Goal: Information Seeking & Learning: Check status

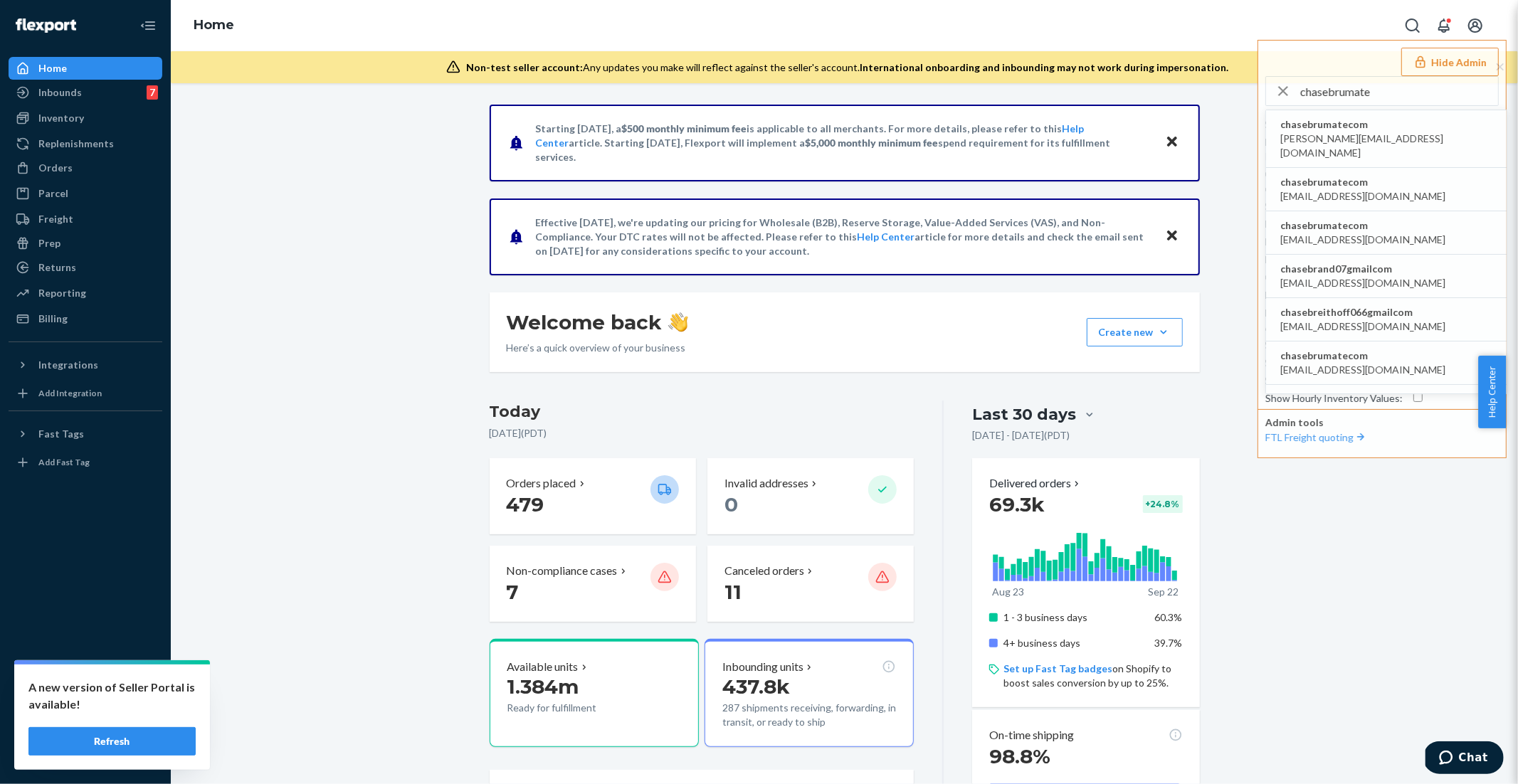
scroll to position [187, 0]
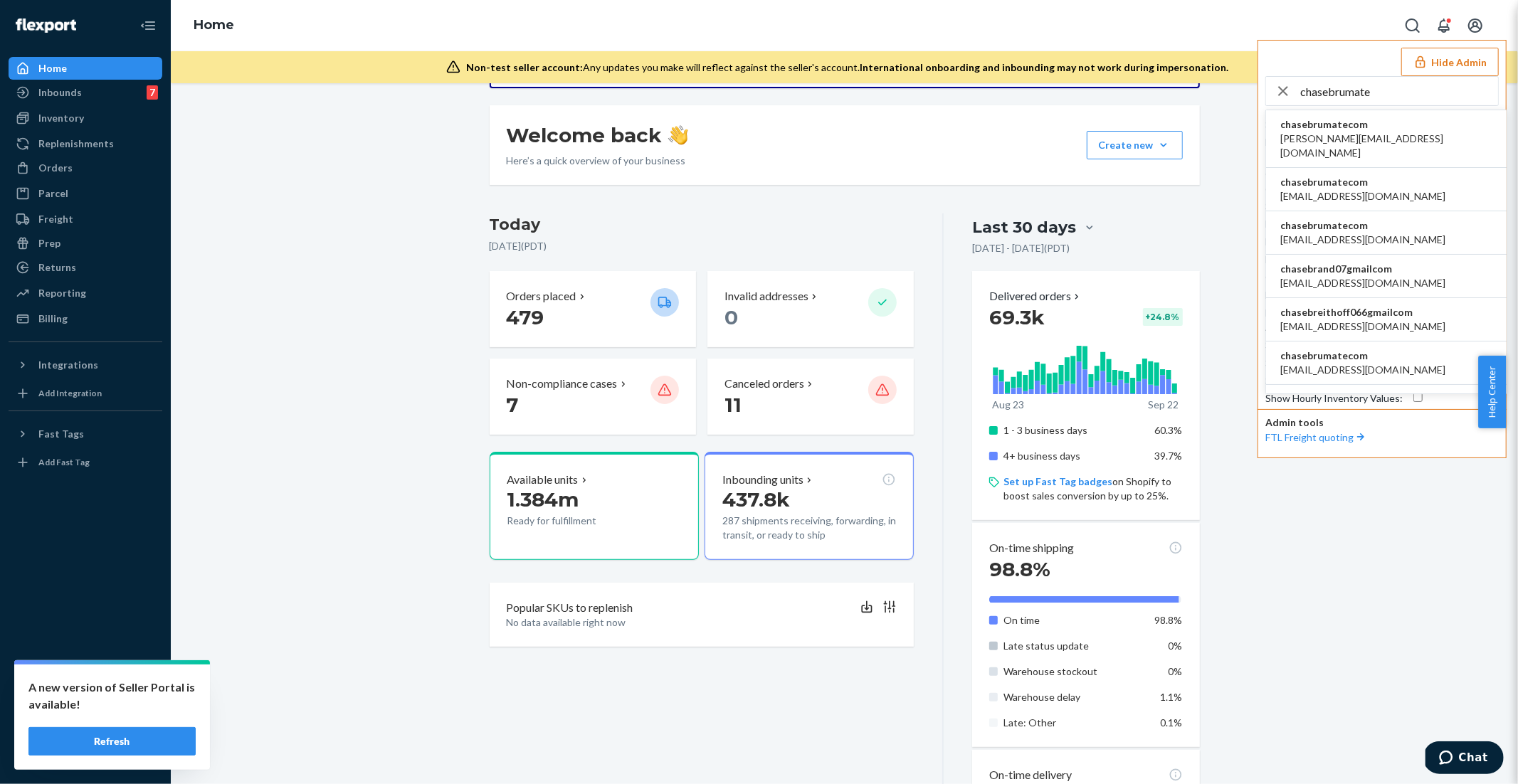
click at [1462, 72] on button "Hide Admin" at bounding box center [1449, 62] width 97 height 29
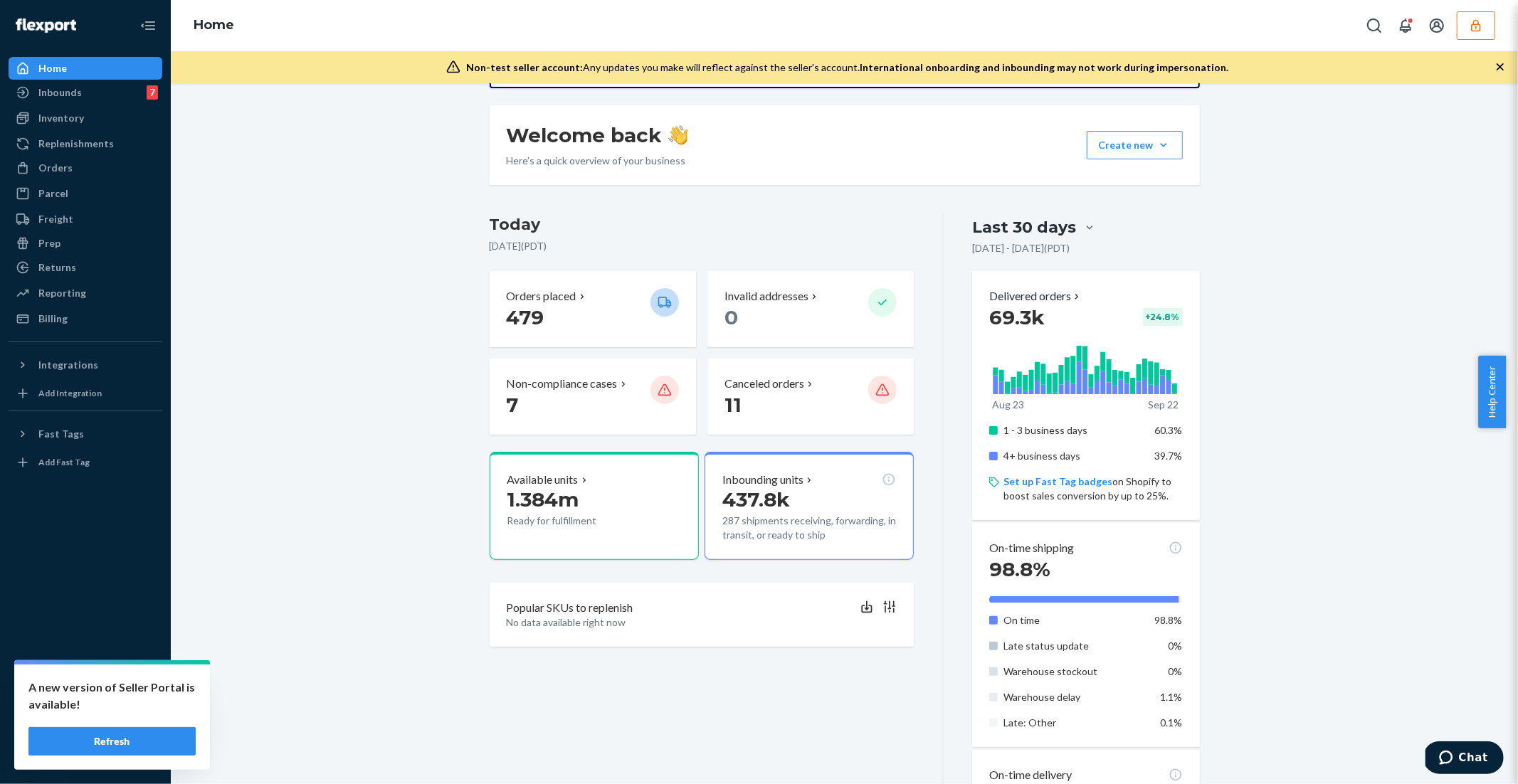
click at [1483, 28] on button "button" at bounding box center [1475, 26] width 38 height 29
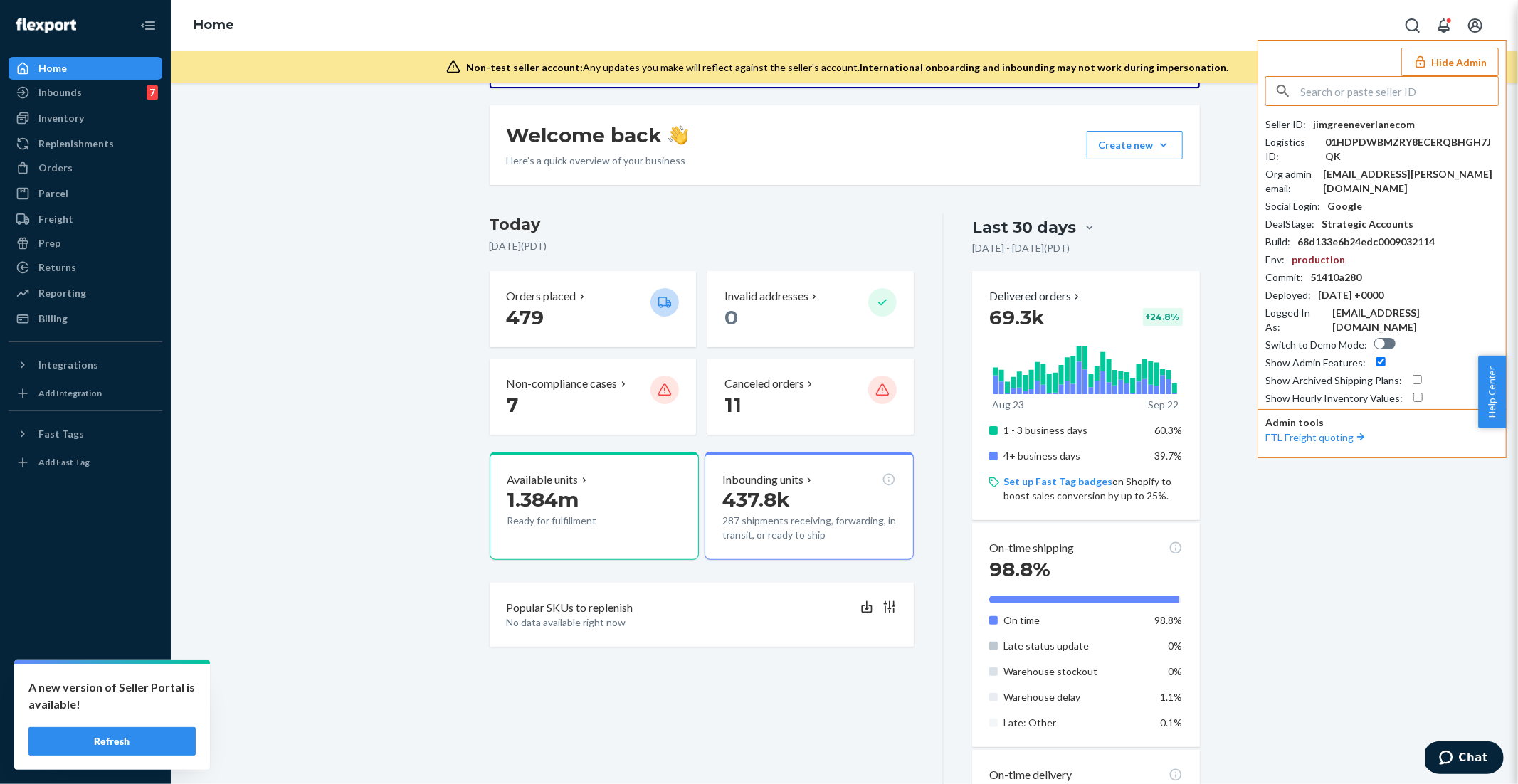
click at [1336, 88] on input "text" at bounding box center [1399, 91] width 198 height 29
type input "bearpaw"
click at [1336, 233] on span "stevenyu@bearpawshoes.com" at bounding box center [1386, 247] width 212 height 29
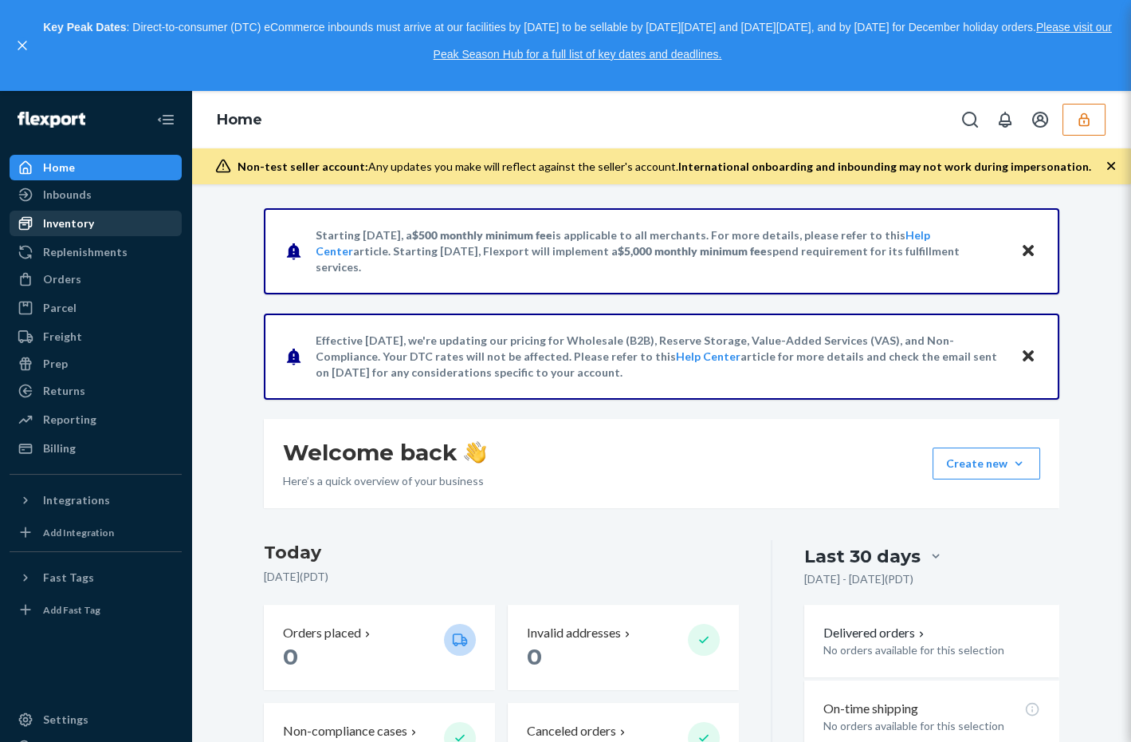
click at [77, 218] on div "Inventory" at bounding box center [68, 223] width 51 height 16
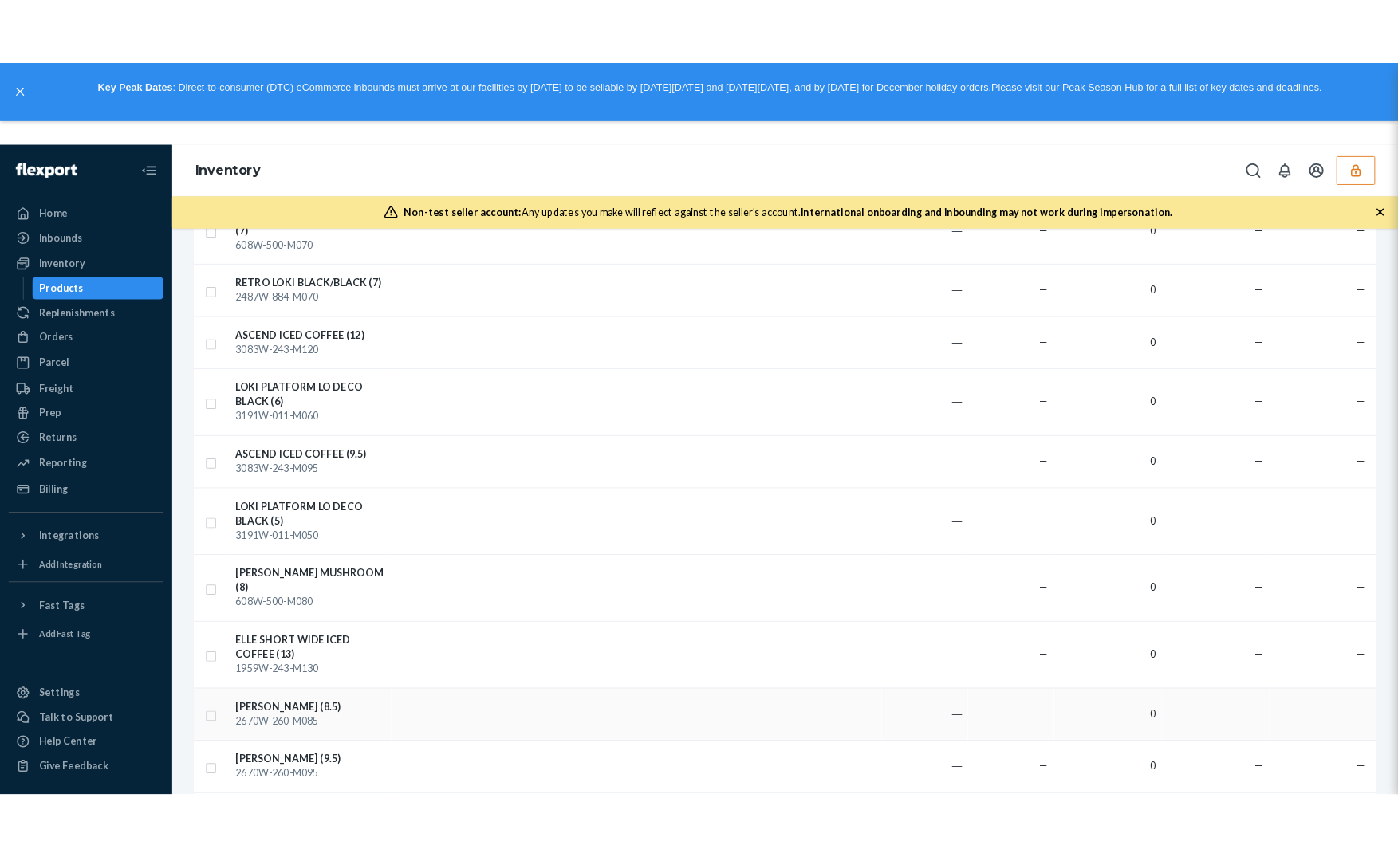
scroll to position [5704, 0]
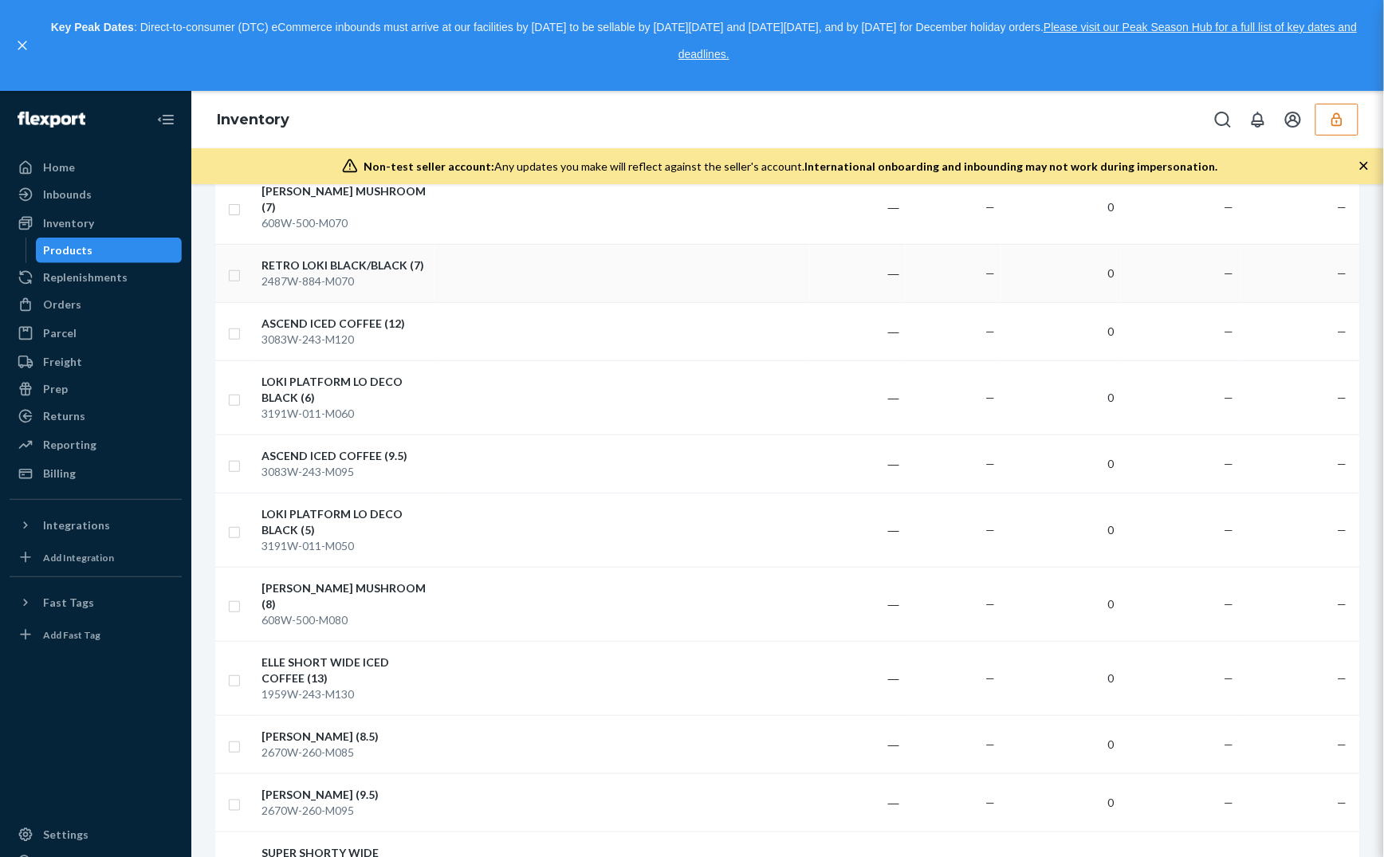
click at [344, 258] on div "RETRO LOKI BLACK/BLACK (7)" at bounding box center [345, 266] width 167 height 16
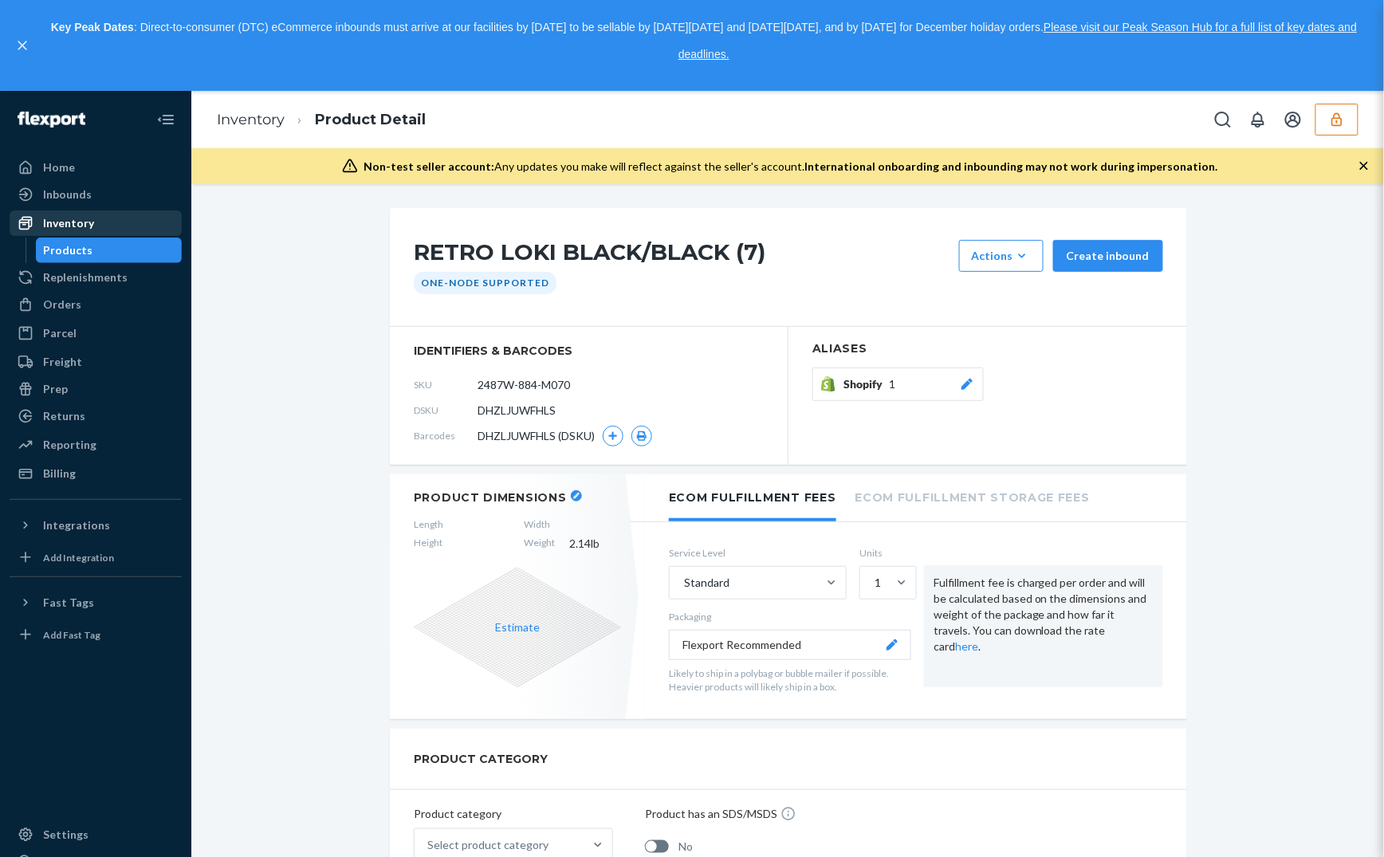
click at [92, 221] on div "Inventory" at bounding box center [95, 223] width 169 height 22
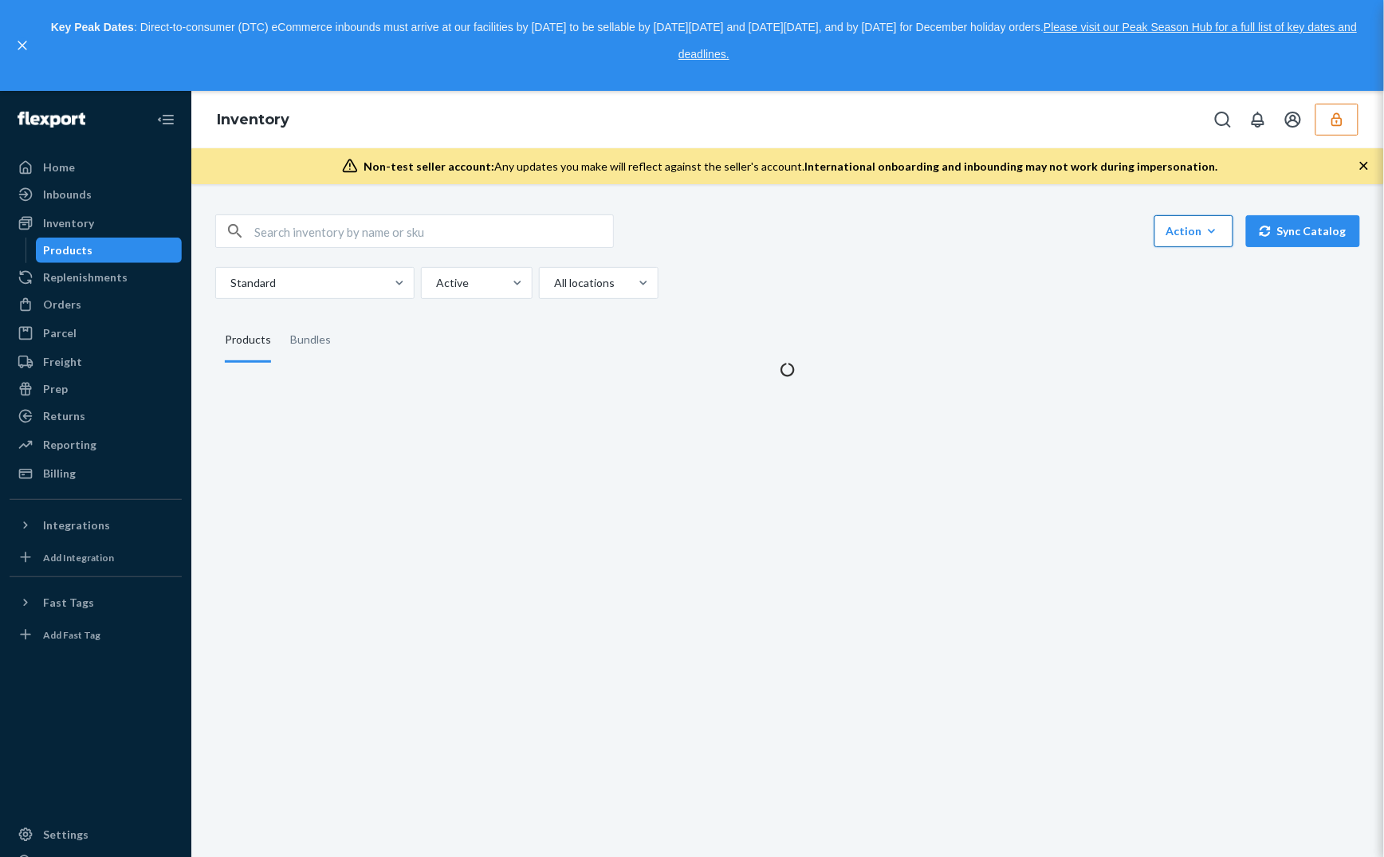
click at [1131, 234] on icon "button" at bounding box center [1212, 231] width 16 height 16
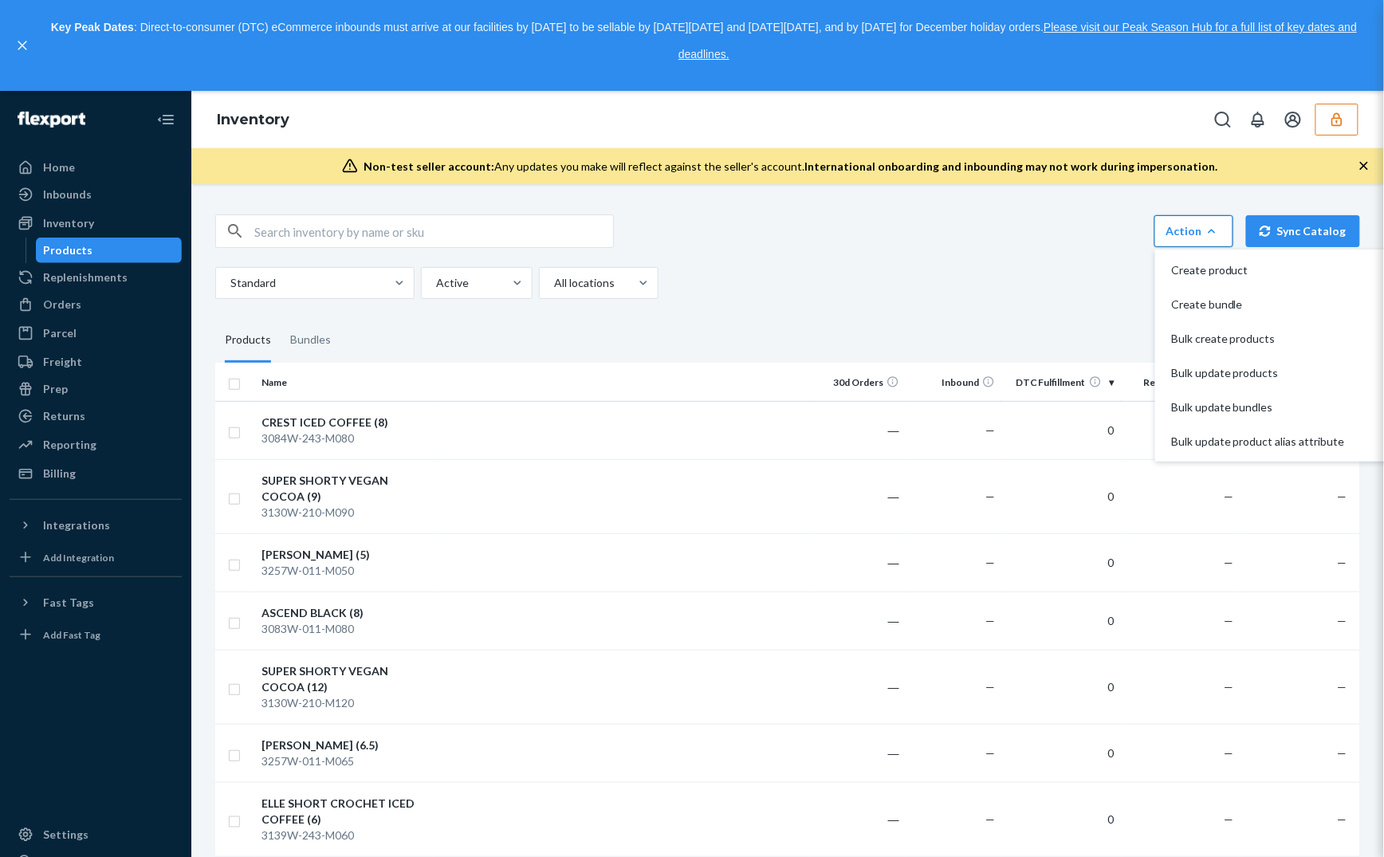
click at [330, 558] on div "CARINA BLACK (5)" at bounding box center [345, 555] width 167 height 16
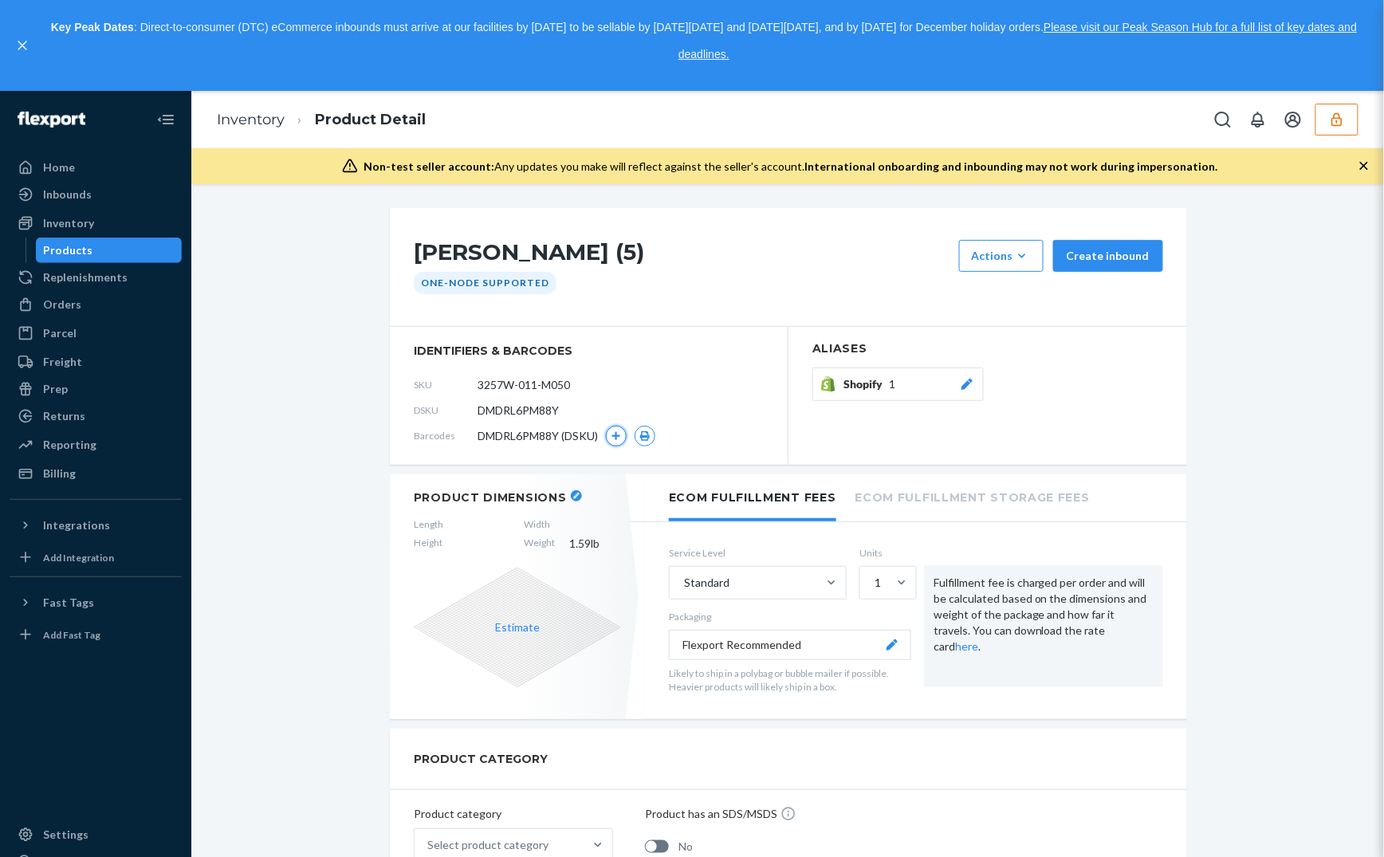
click at [612, 436] on icon "button" at bounding box center [617, 436] width 10 height 10
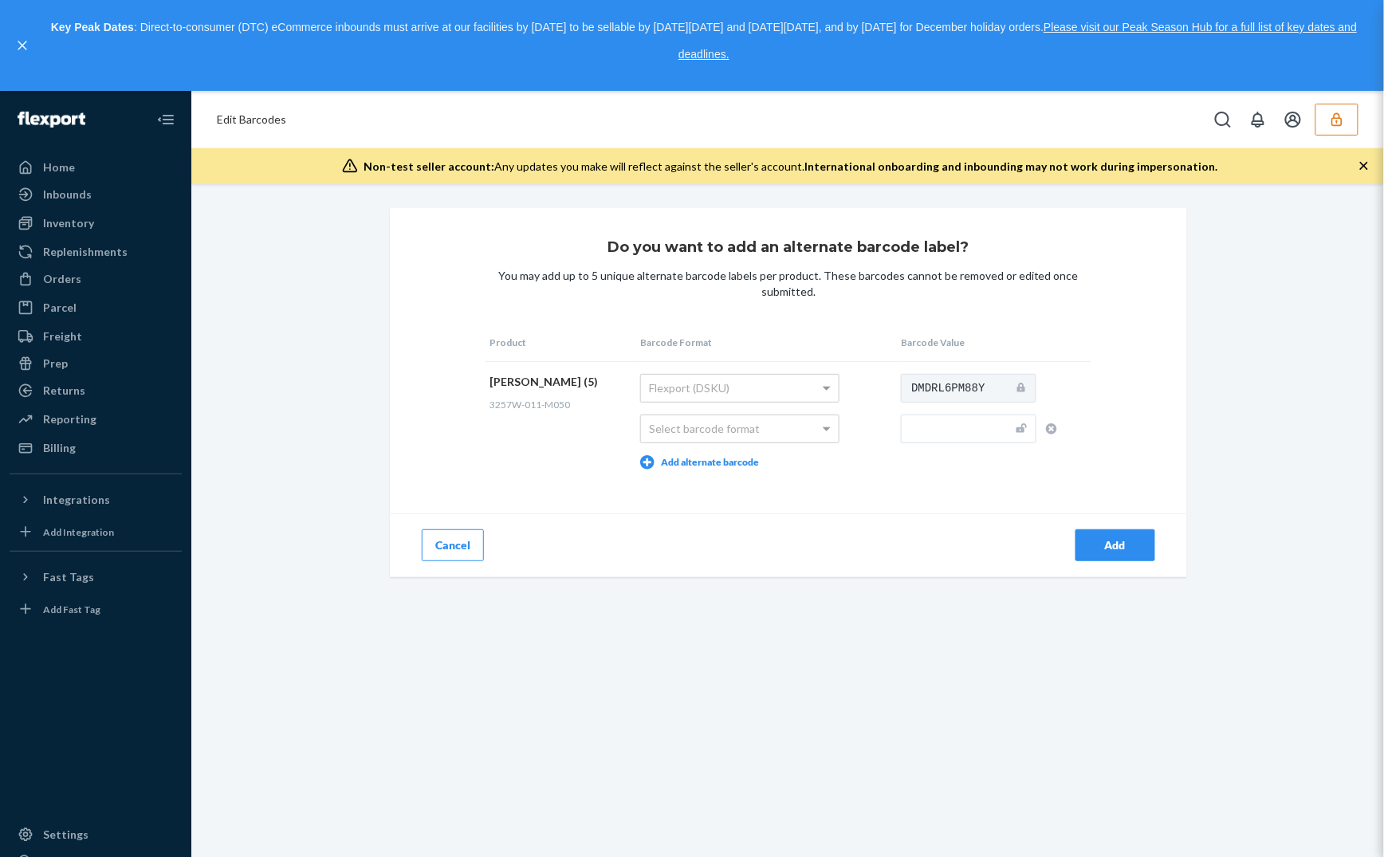
click at [454, 550] on button "Cancel" at bounding box center [453, 545] width 62 height 32
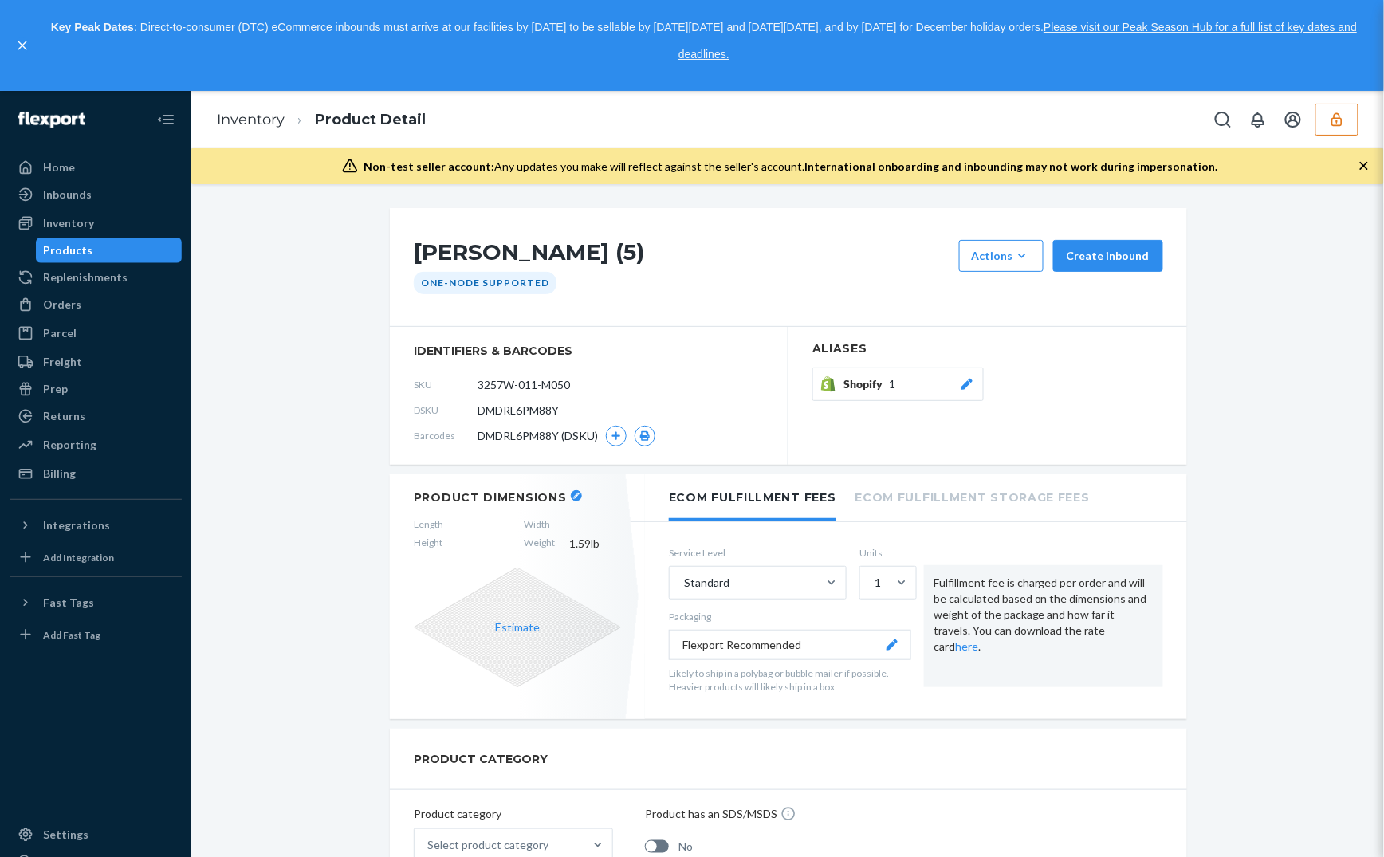
click at [617, 427] on div "DMDRL6PM88Y (DSKU)" at bounding box center [567, 436] width 178 height 21
click at [614, 431] on icon "button" at bounding box center [617, 436] width 10 height 10
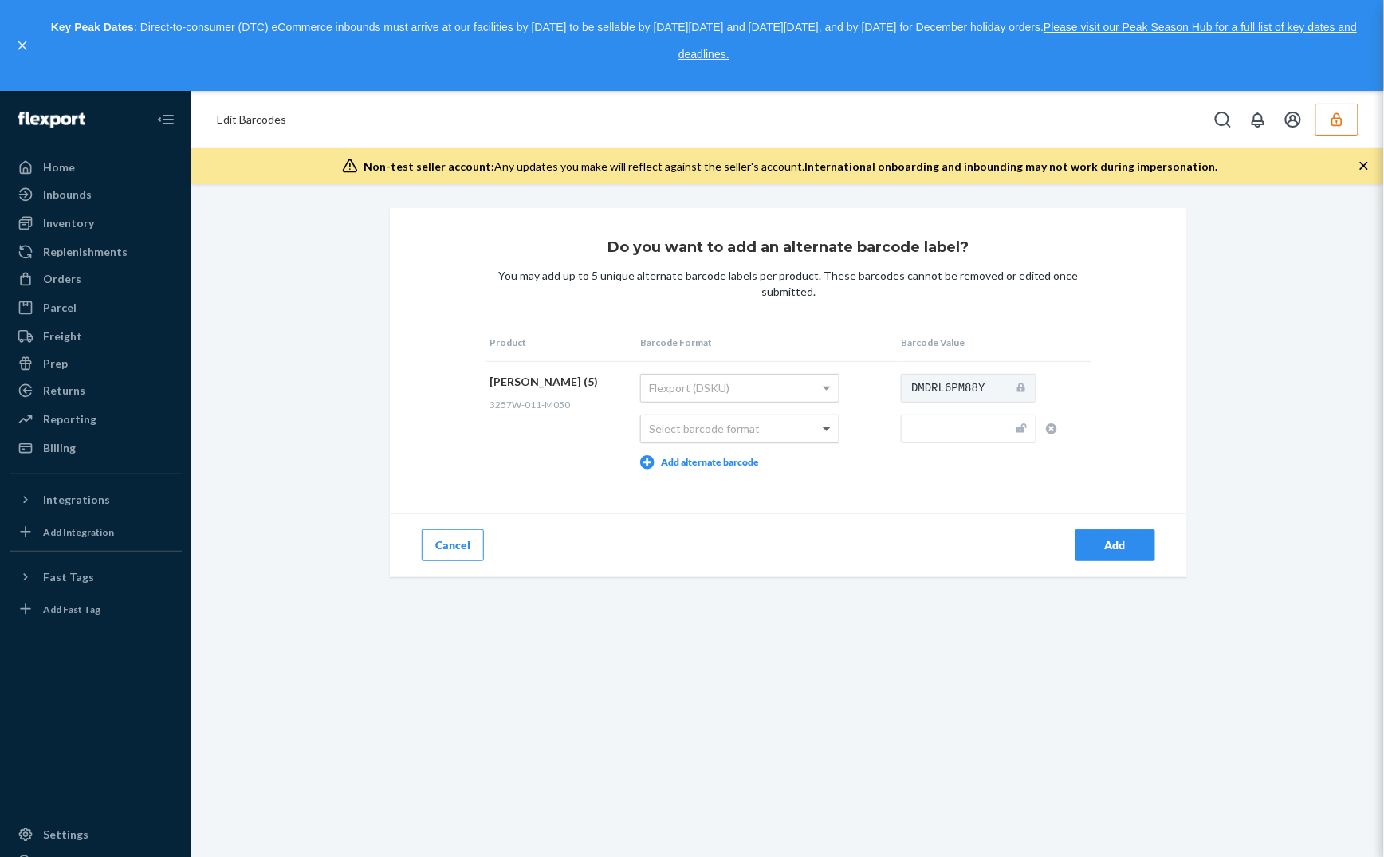
click at [819, 433] on span at bounding box center [829, 428] width 20 height 27
click at [908, 651] on div "Do you want to add an alternate barcode label? You may add up to 5 unique alter…" at bounding box center [787, 566] width 1193 height 764
click at [450, 558] on button "Cancel" at bounding box center [453, 545] width 62 height 32
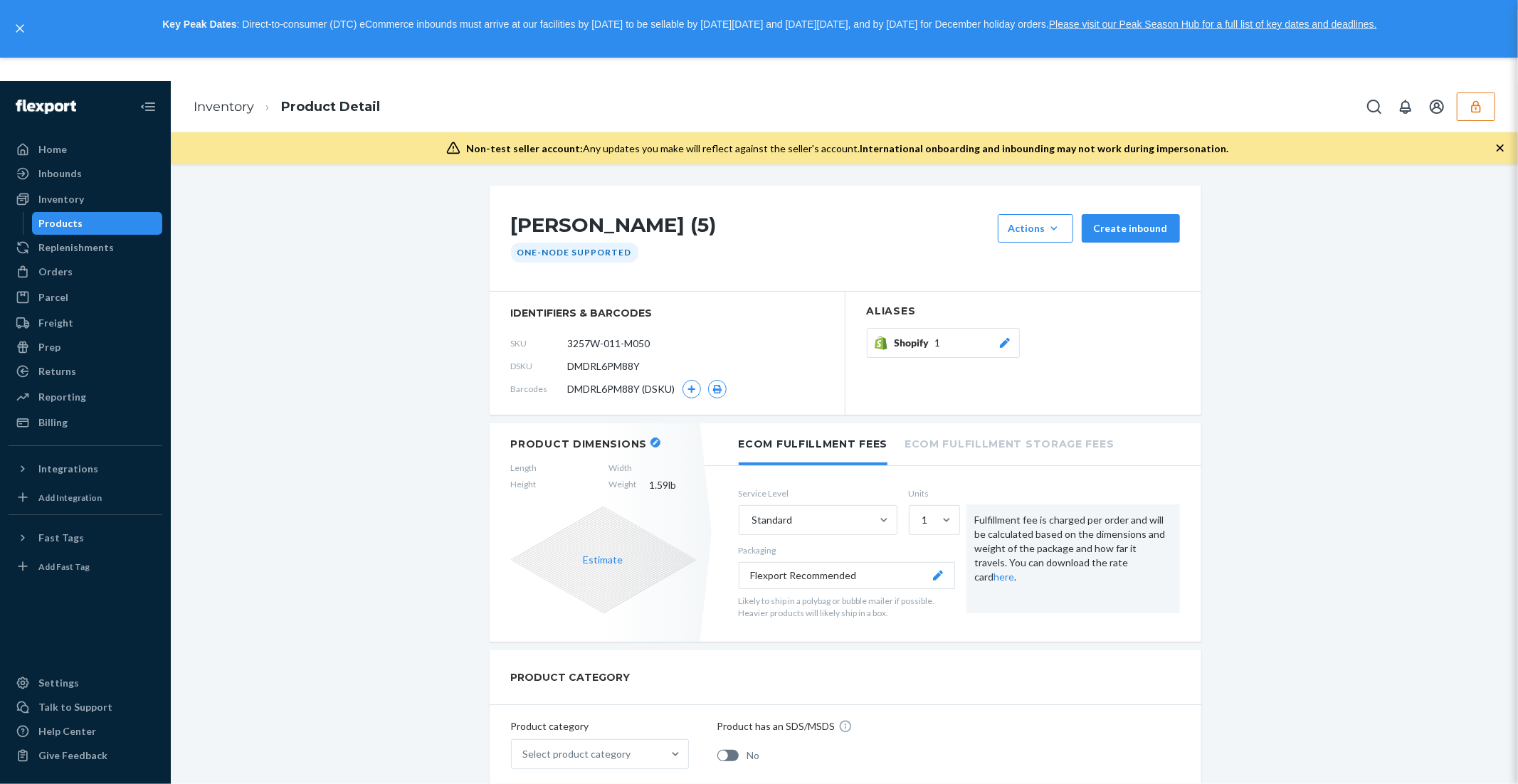
drag, startPoint x: 1472, startPoint y: 110, endPoint x: 1468, endPoint y: 118, distance: 8.9
click at [1009, 110] on icon "button" at bounding box center [1475, 107] width 9 height 12
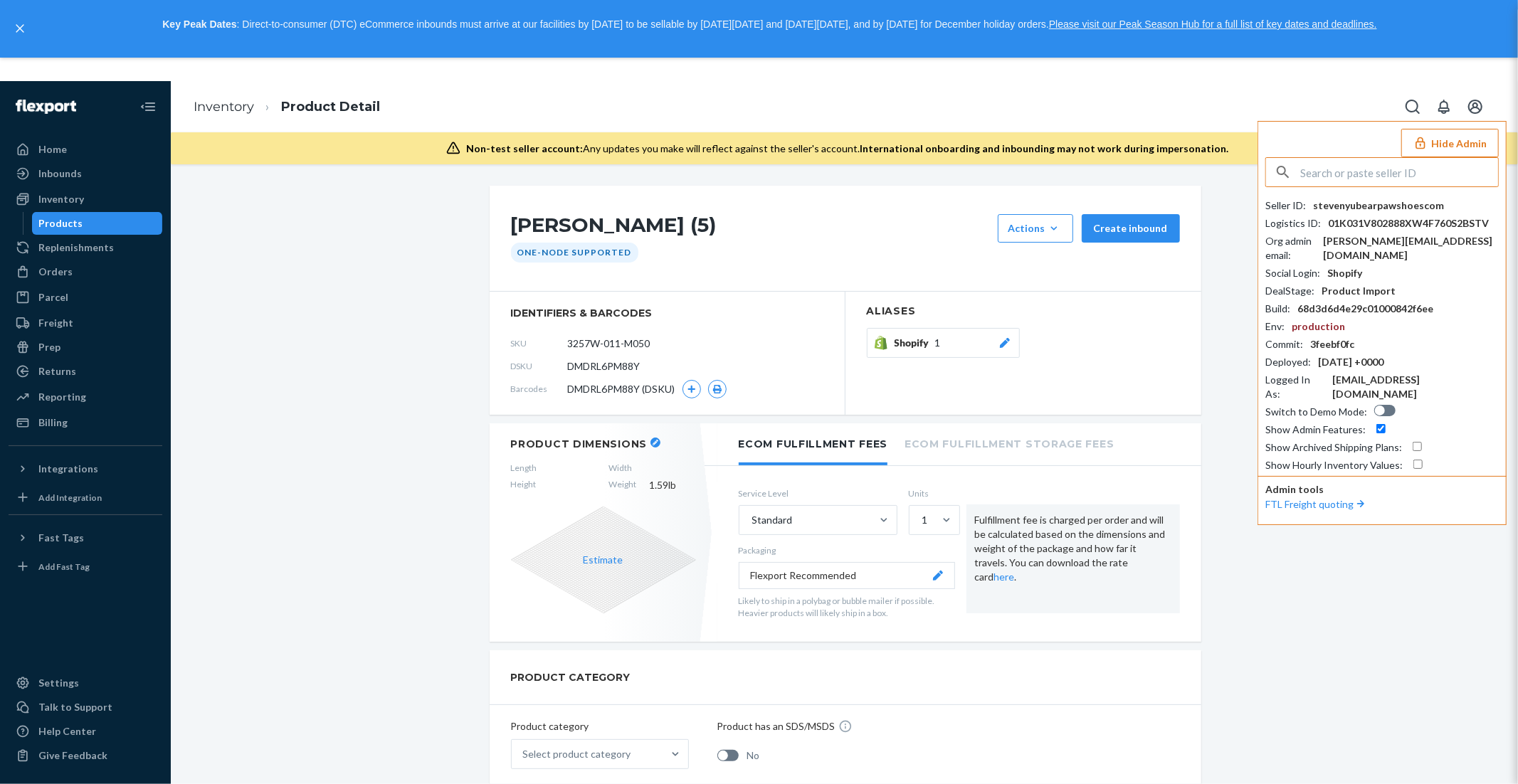
click at [1009, 170] on input "text" at bounding box center [1399, 172] width 198 height 29
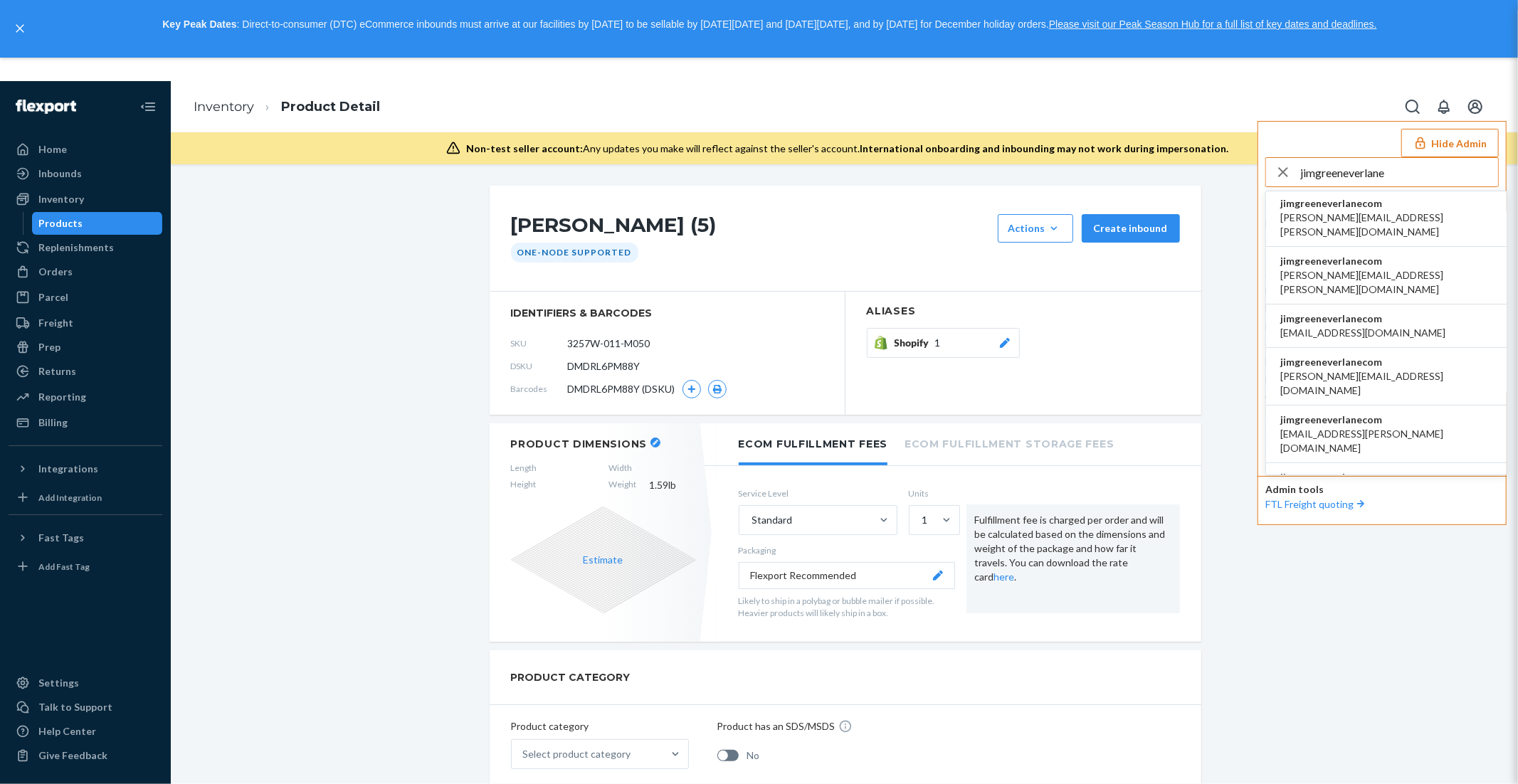
scroll to position [198, 0]
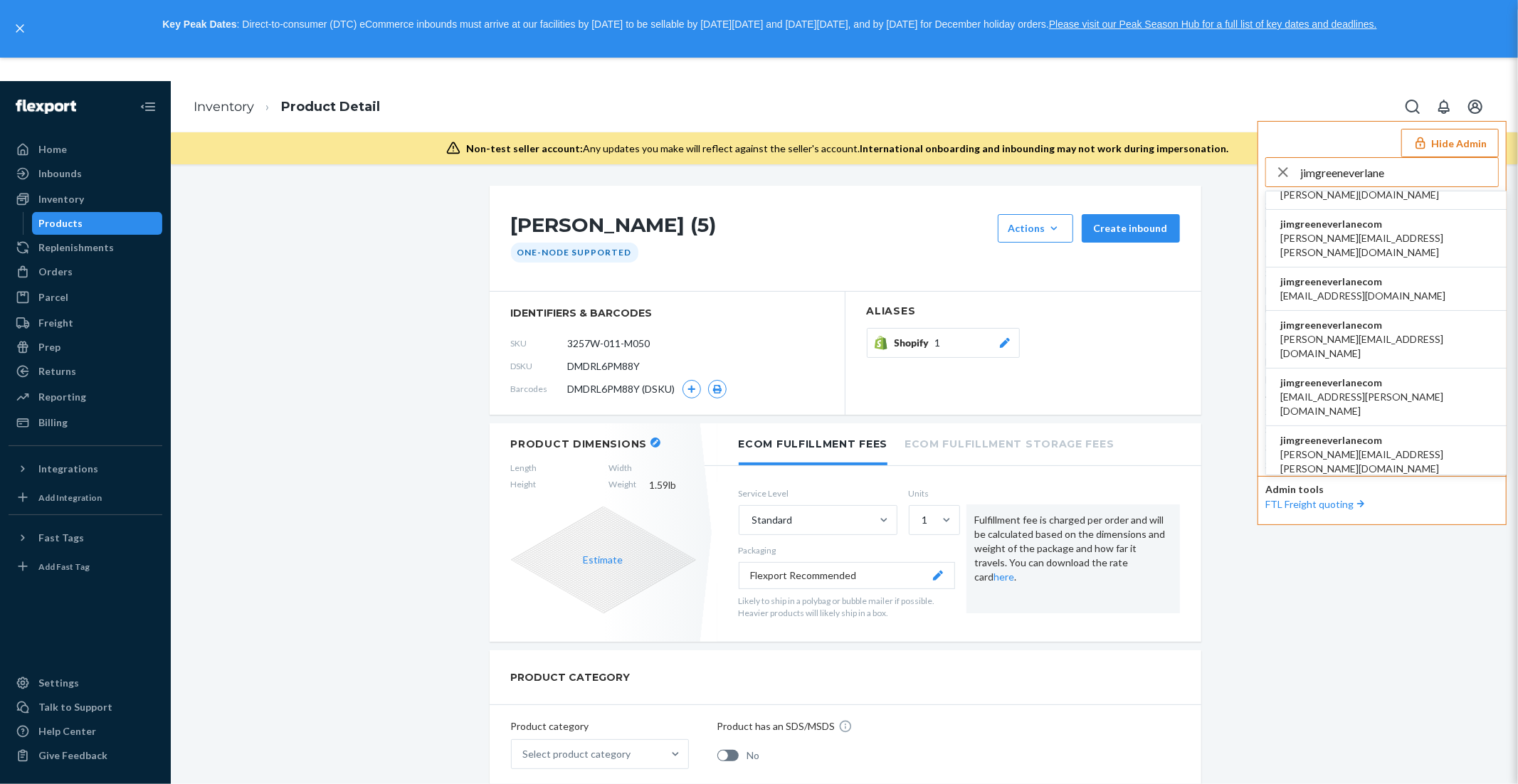
type input "jimgreeneverlane"
click at [1009, 505] on span "jim.green@everlane.com" at bounding box center [1386, 519] width 212 height 29
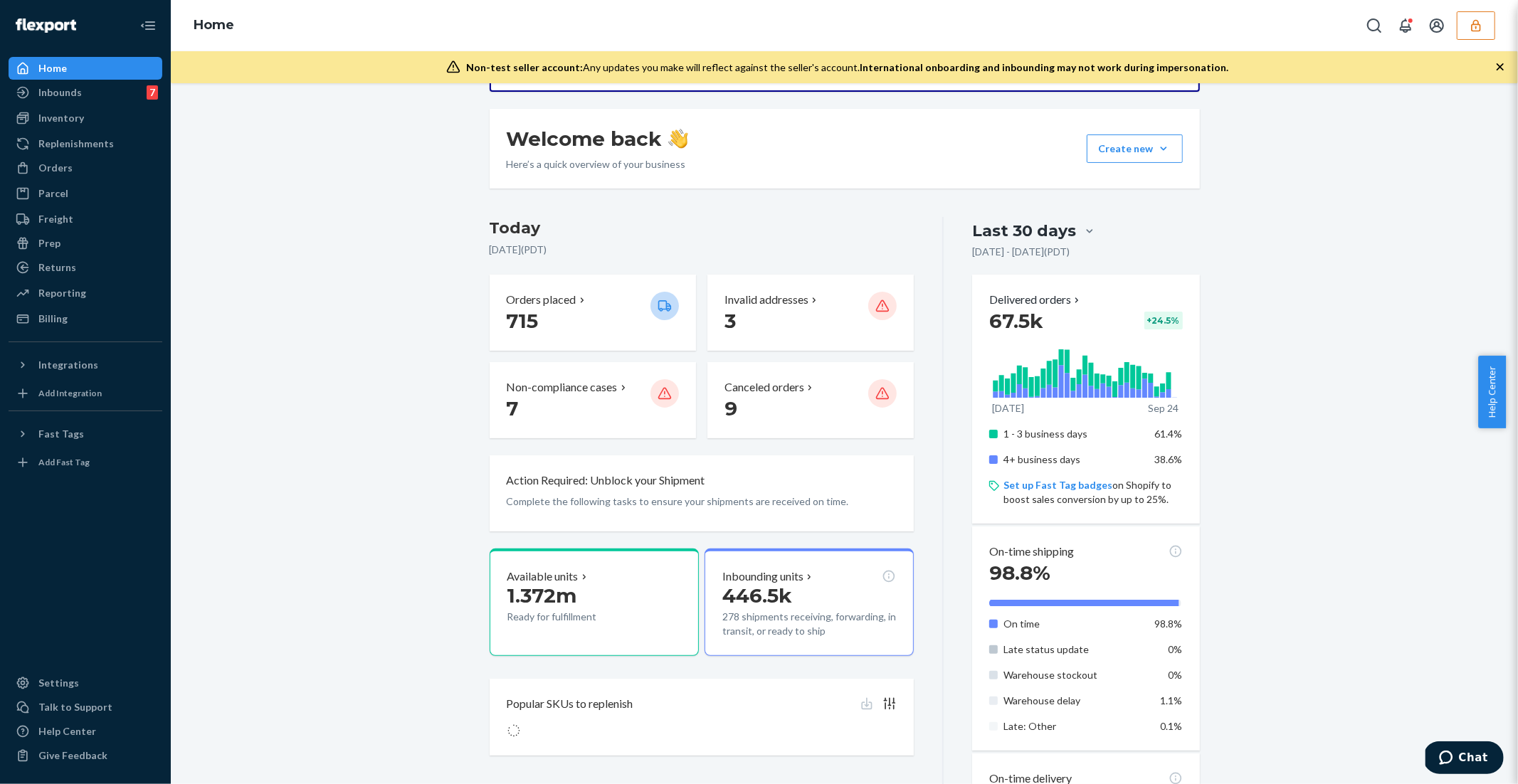
scroll to position [181, 0]
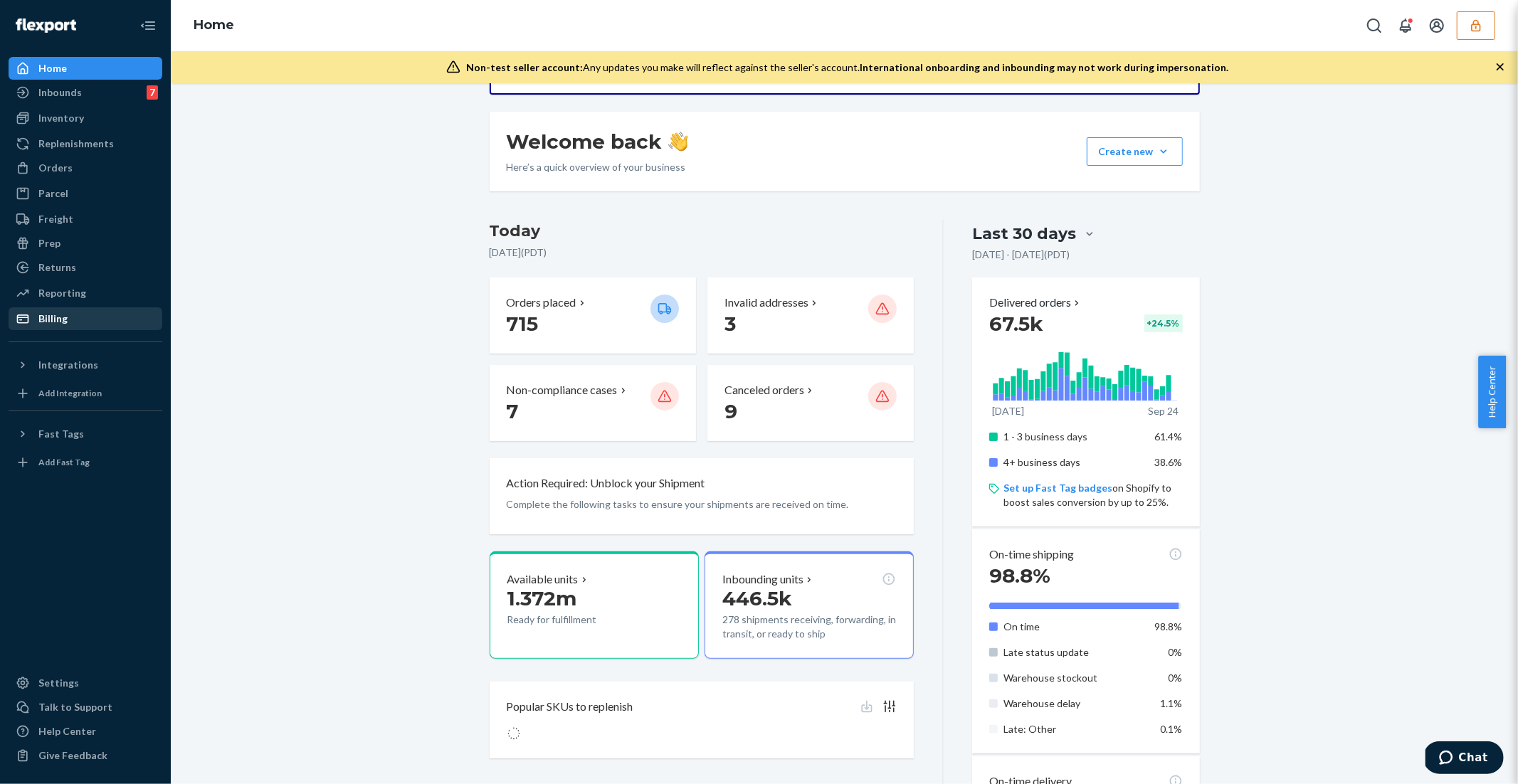
click at [50, 318] on div "Billing" at bounding box center [53, 318] width 29 height 14
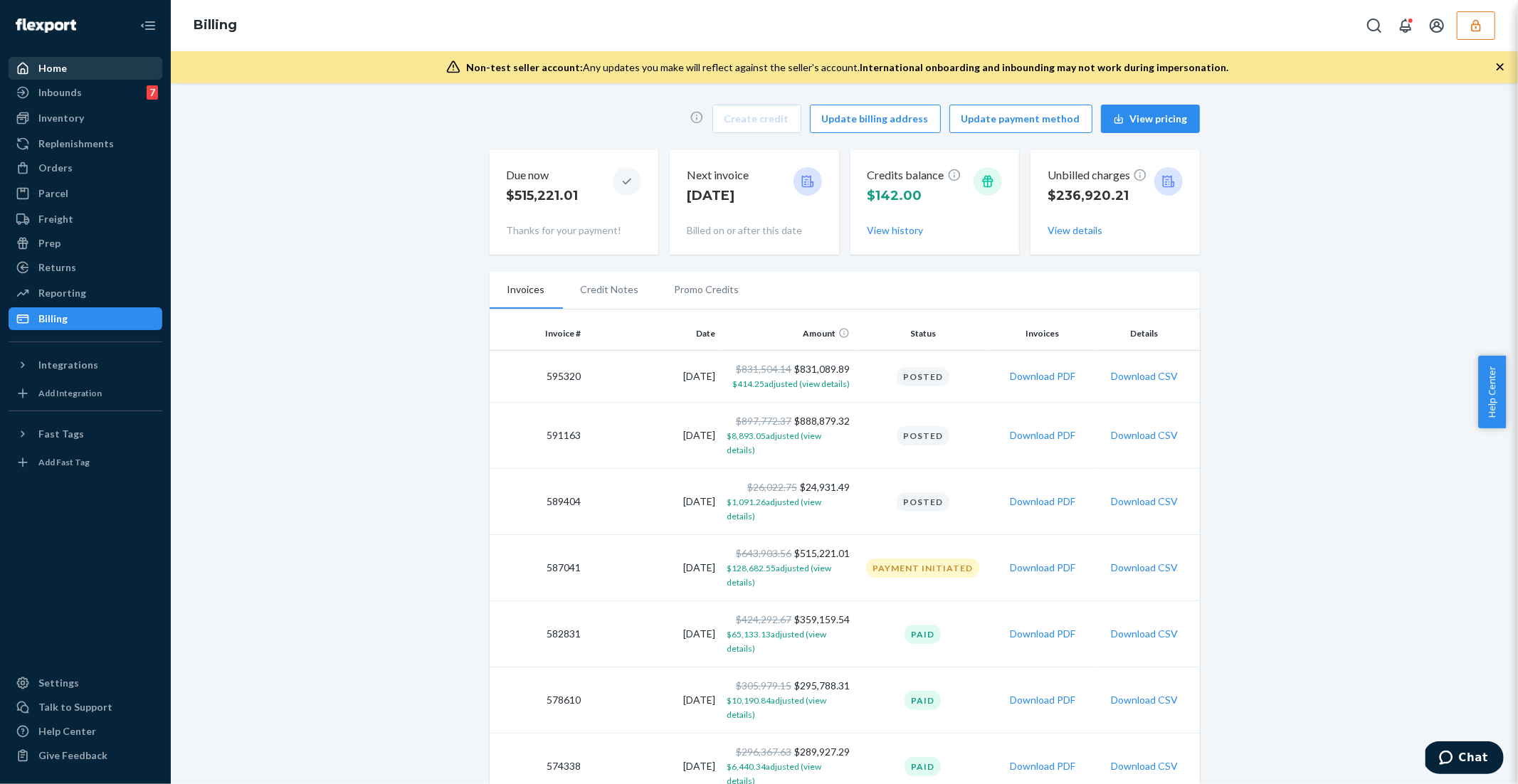
click at [102, 75] on div "Home" at bounding box center [85, 68] width 151 height 20
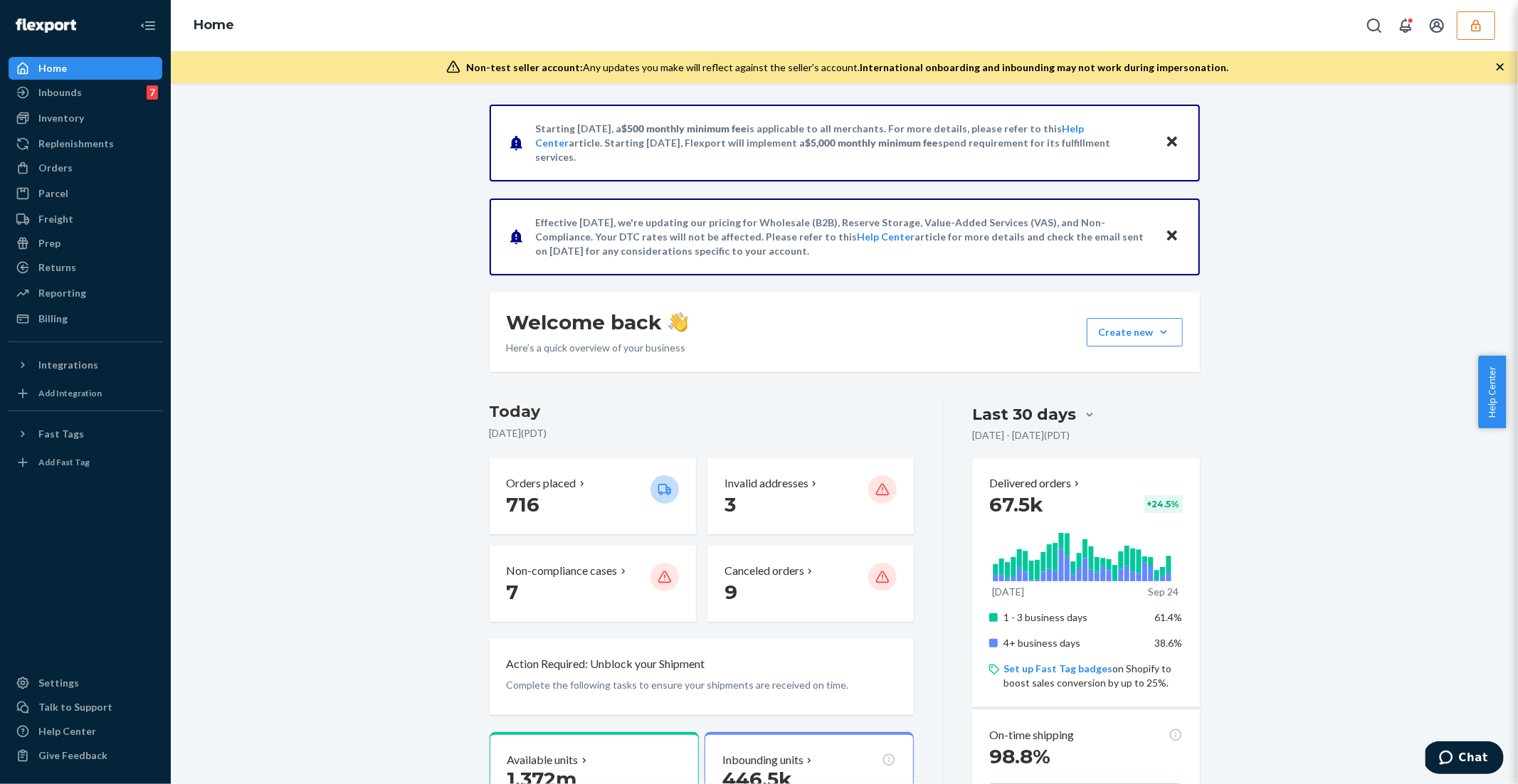
click at [1464, 27] on button "button" at bounding box center [1475, 26] width 38 height 29
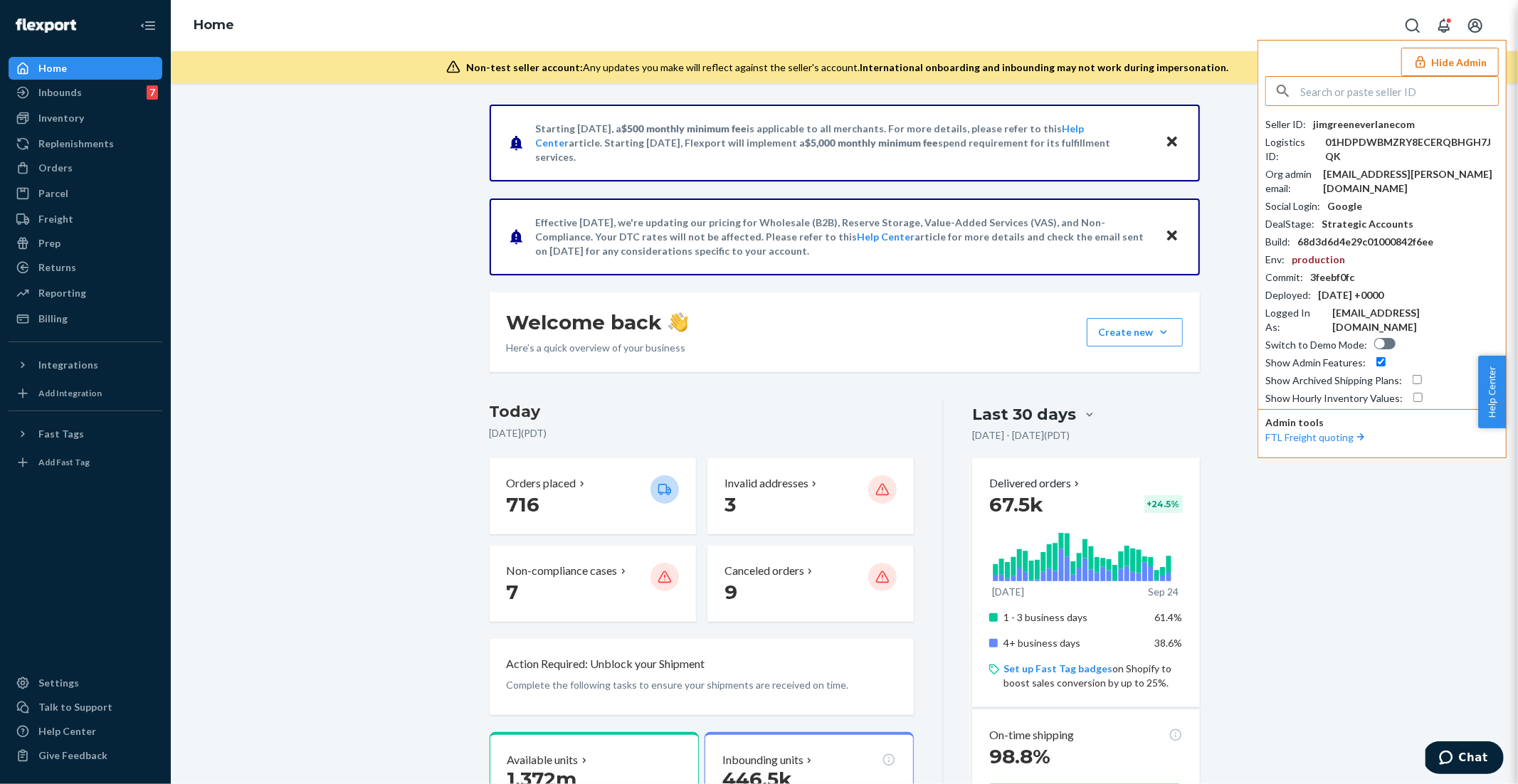
click at [1351, 87] on input "text" at bounding box center [1399, 91] width 198 height 29
type input "bonton"
click at [1342, 139] on span "john@bonton.com" at bounding box center [1386, 146] width 212 height 29
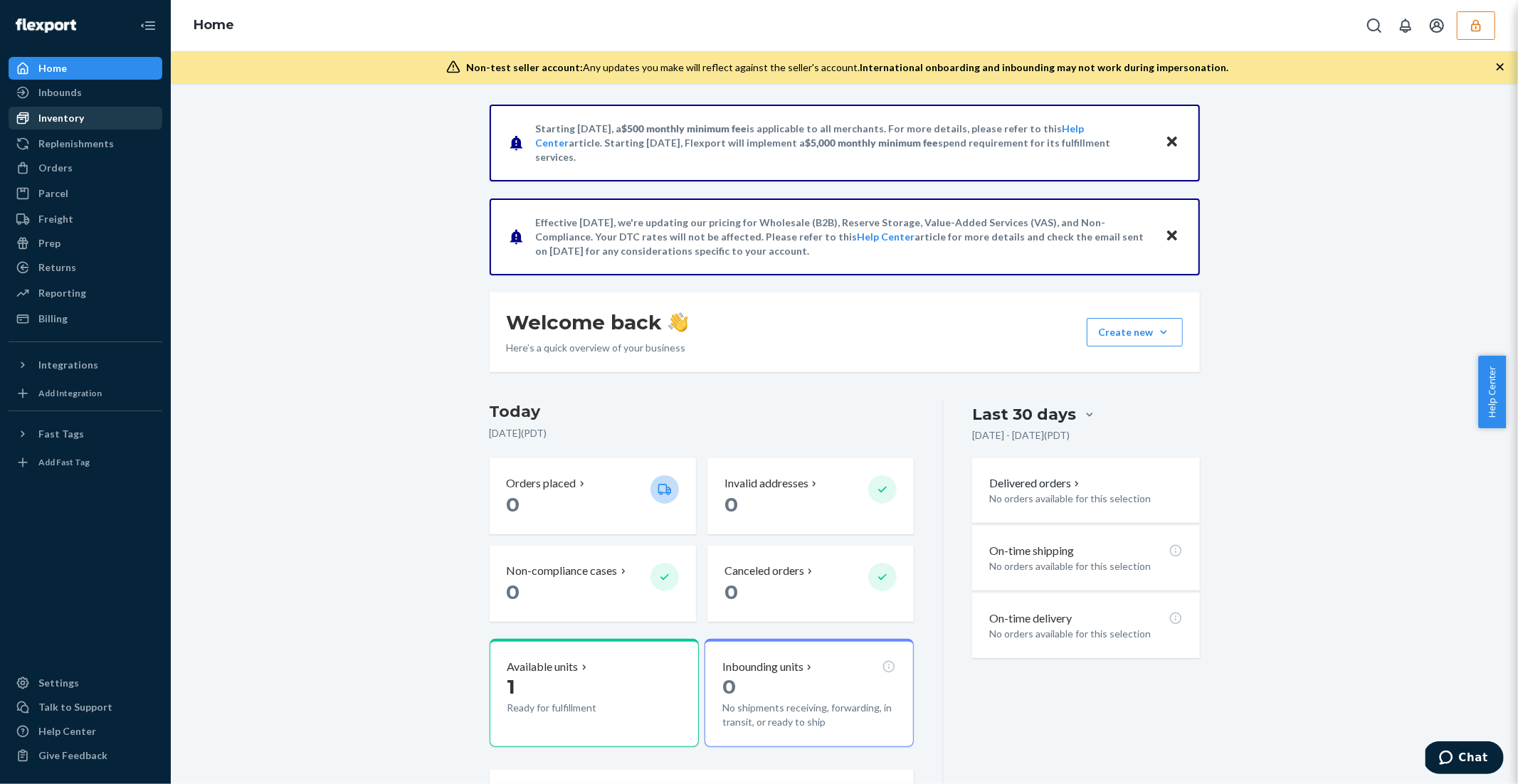
click at [82, 120] on div "Inventory" at bounding box center [85, 118] width 151 height 20
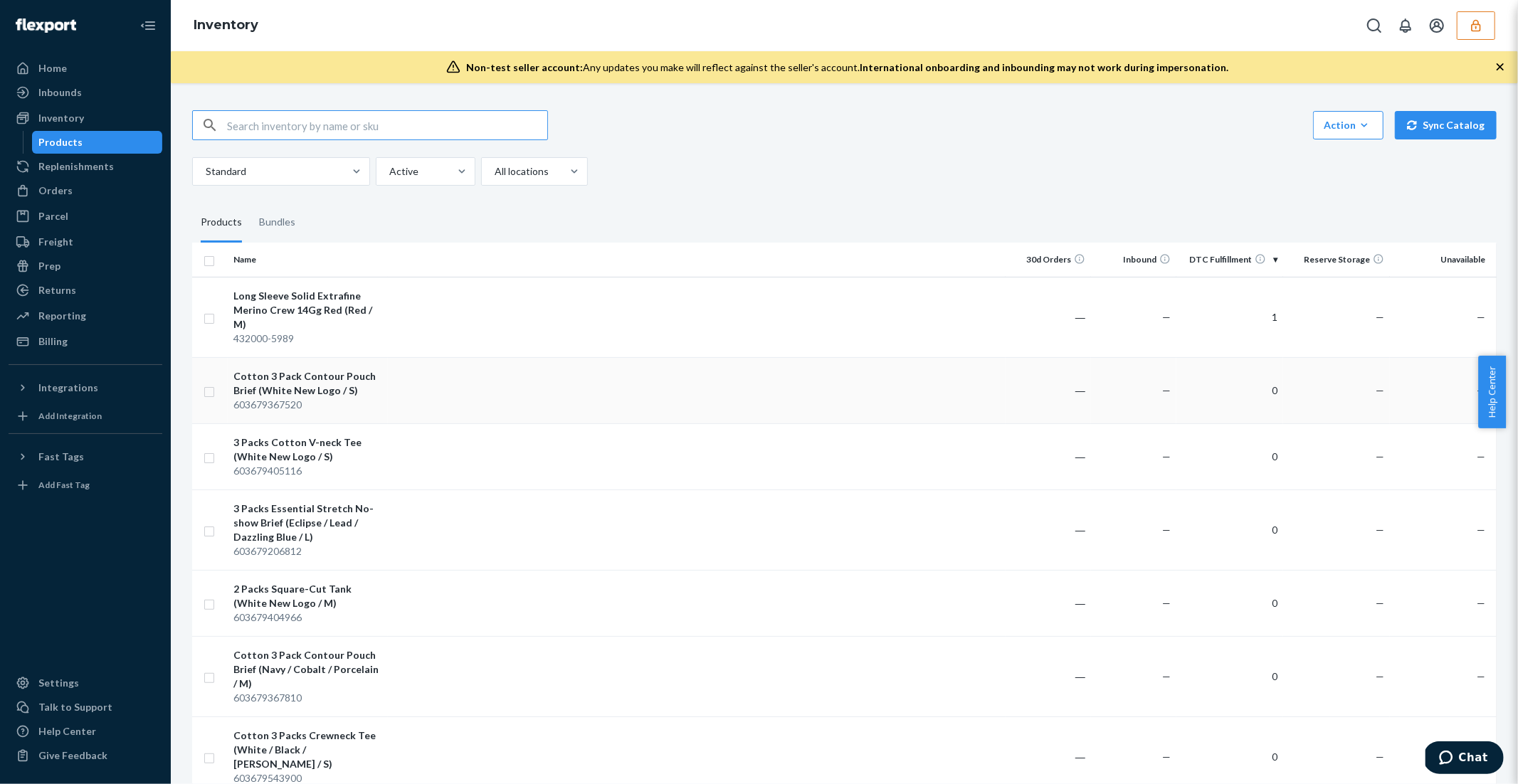
scroll to position [33, 0]
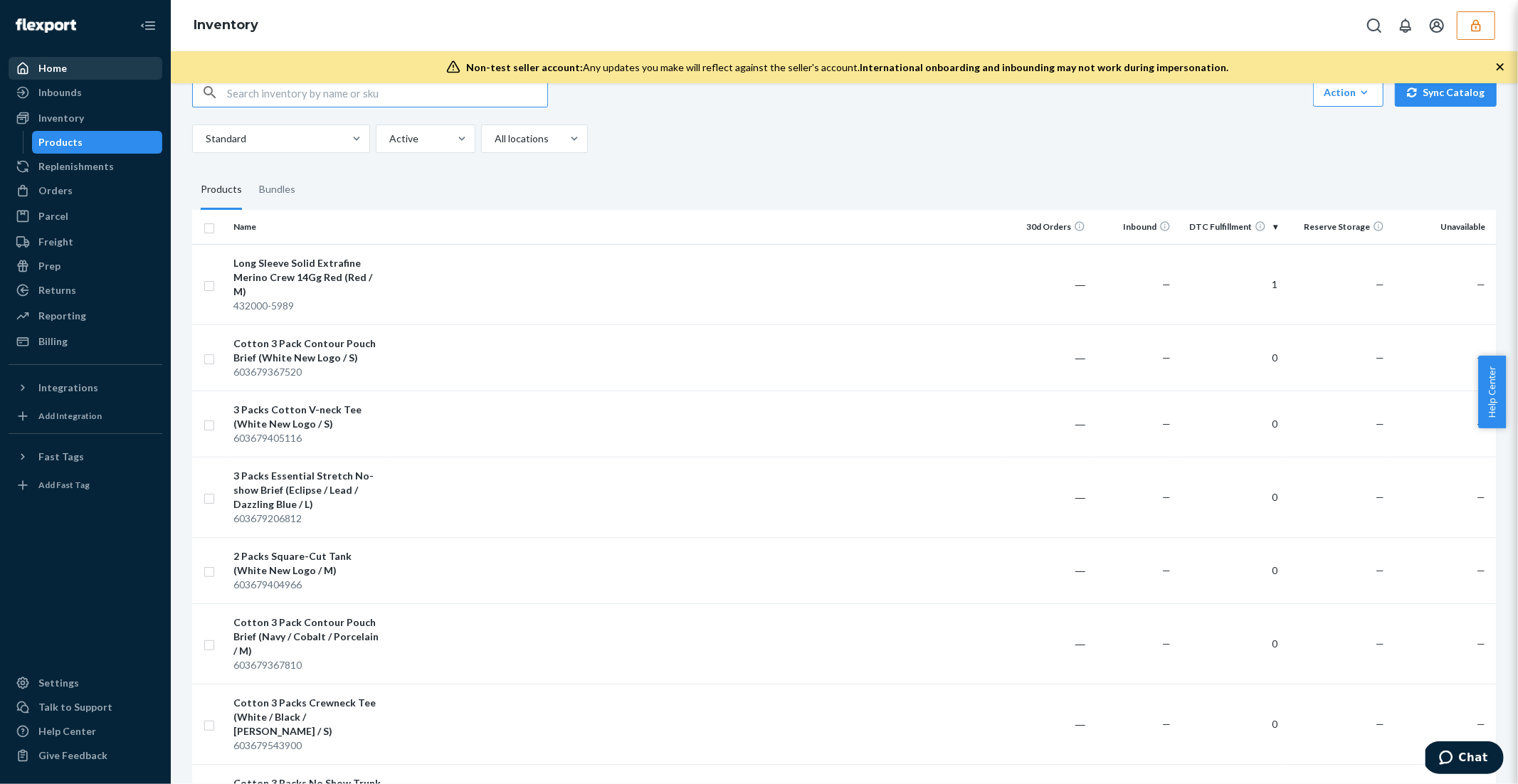
click at [59, 68] on div "Home" at bounding box center [53, 69] width 29 height 14
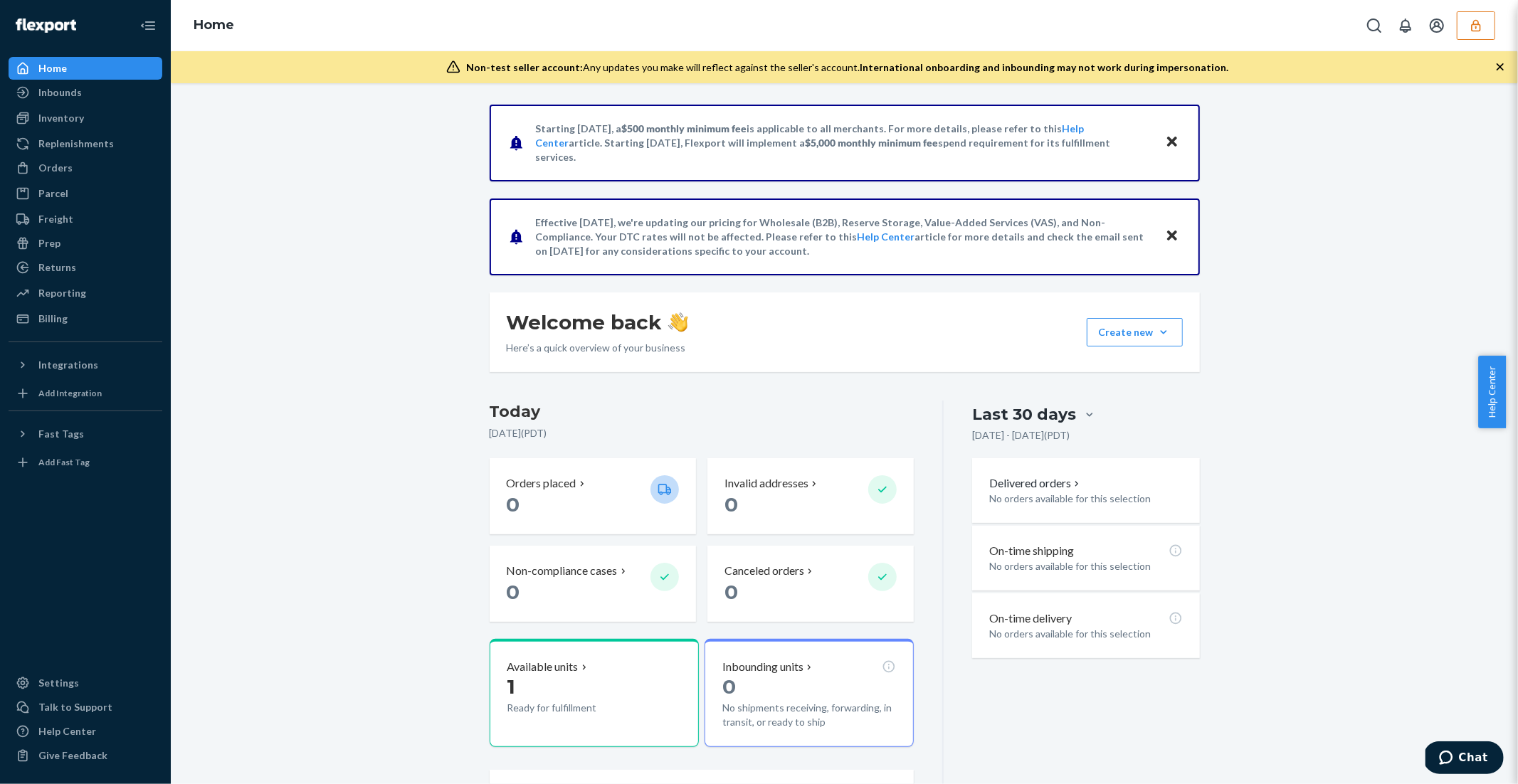
click at [1477, 19] on icon "button" at bounding box center [1476, 26] width 14 height 14
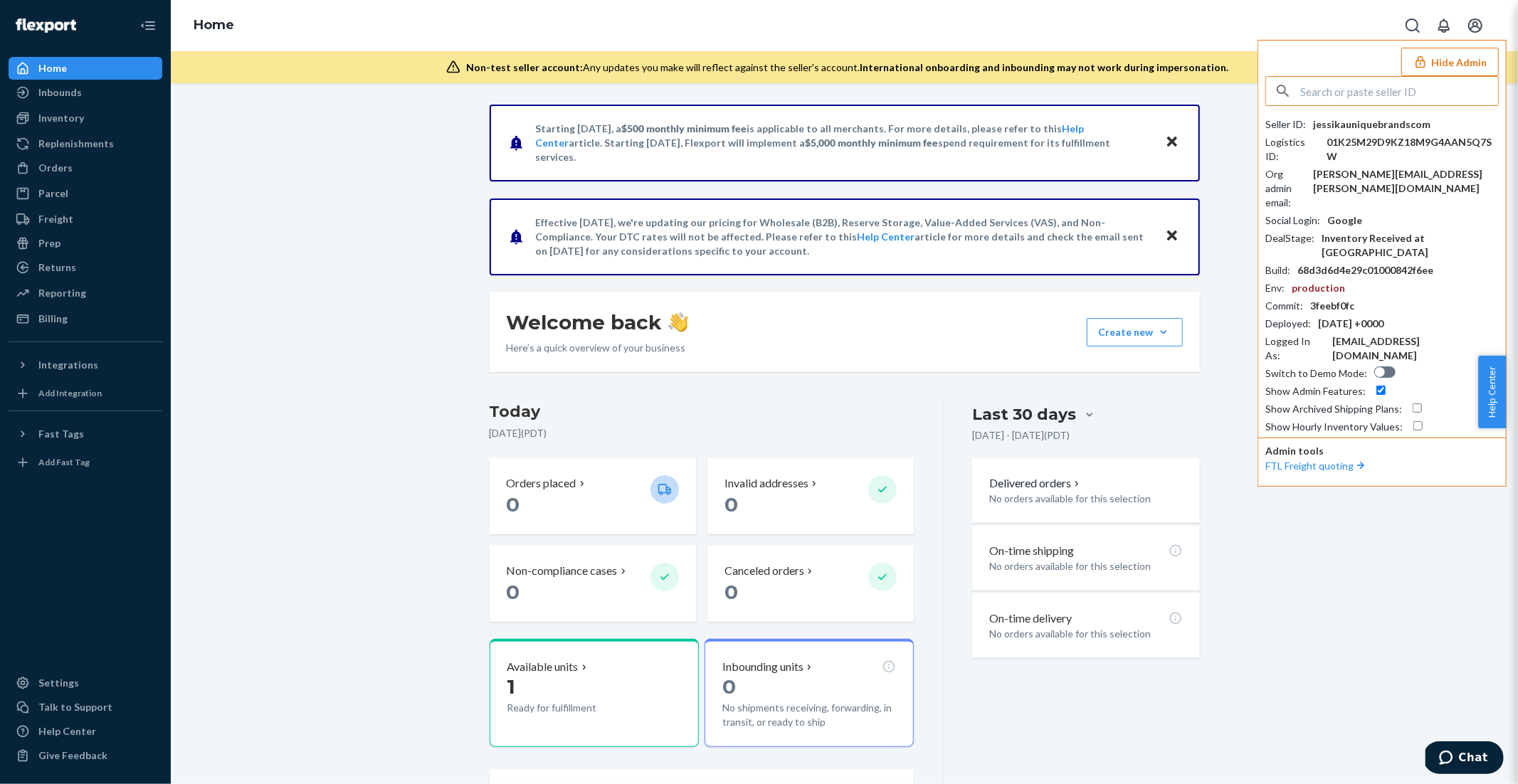
click at [1325, 85] on input "text" at bounding box center [1399, 91] width 198 height 29
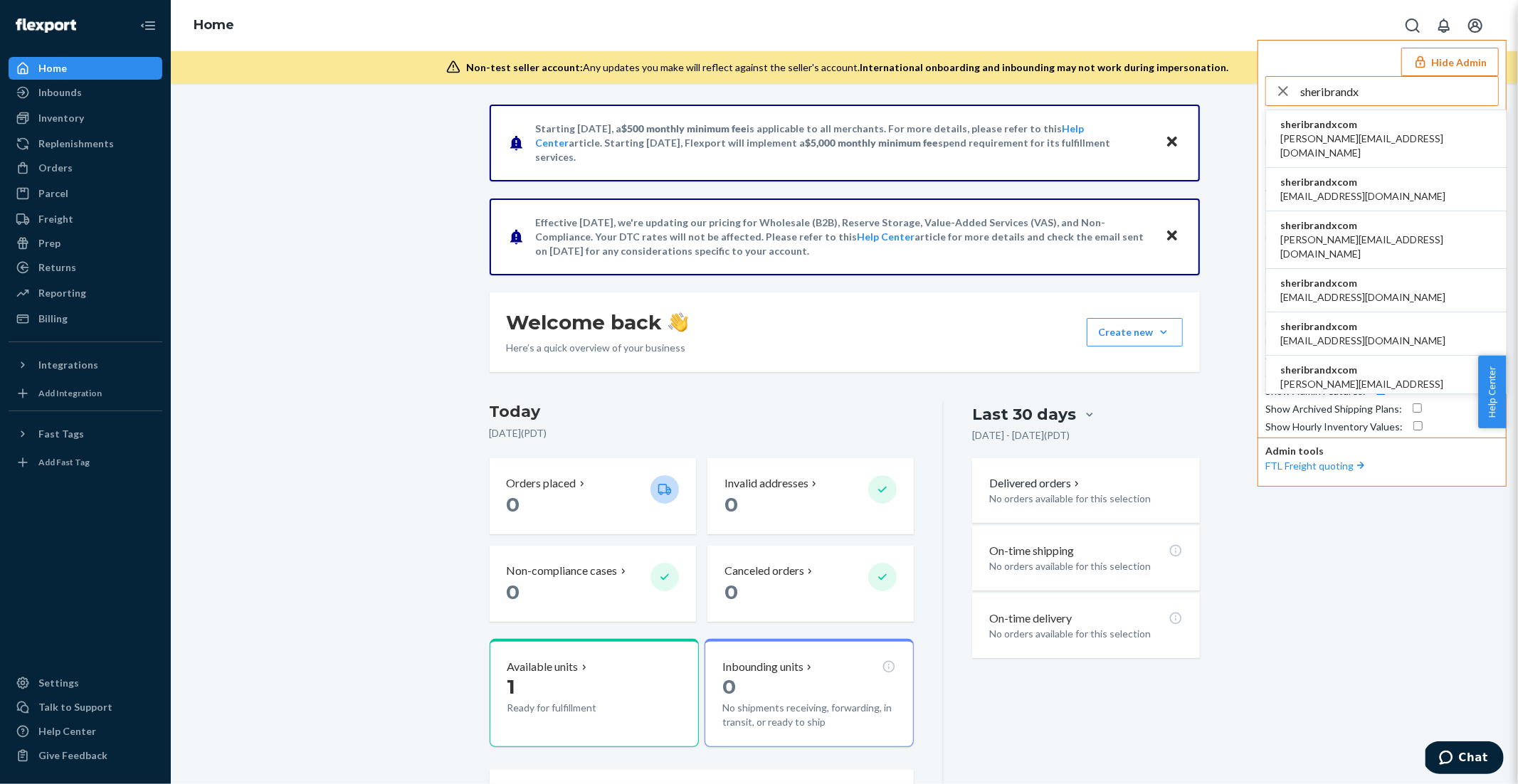
type input "sheribrandx"
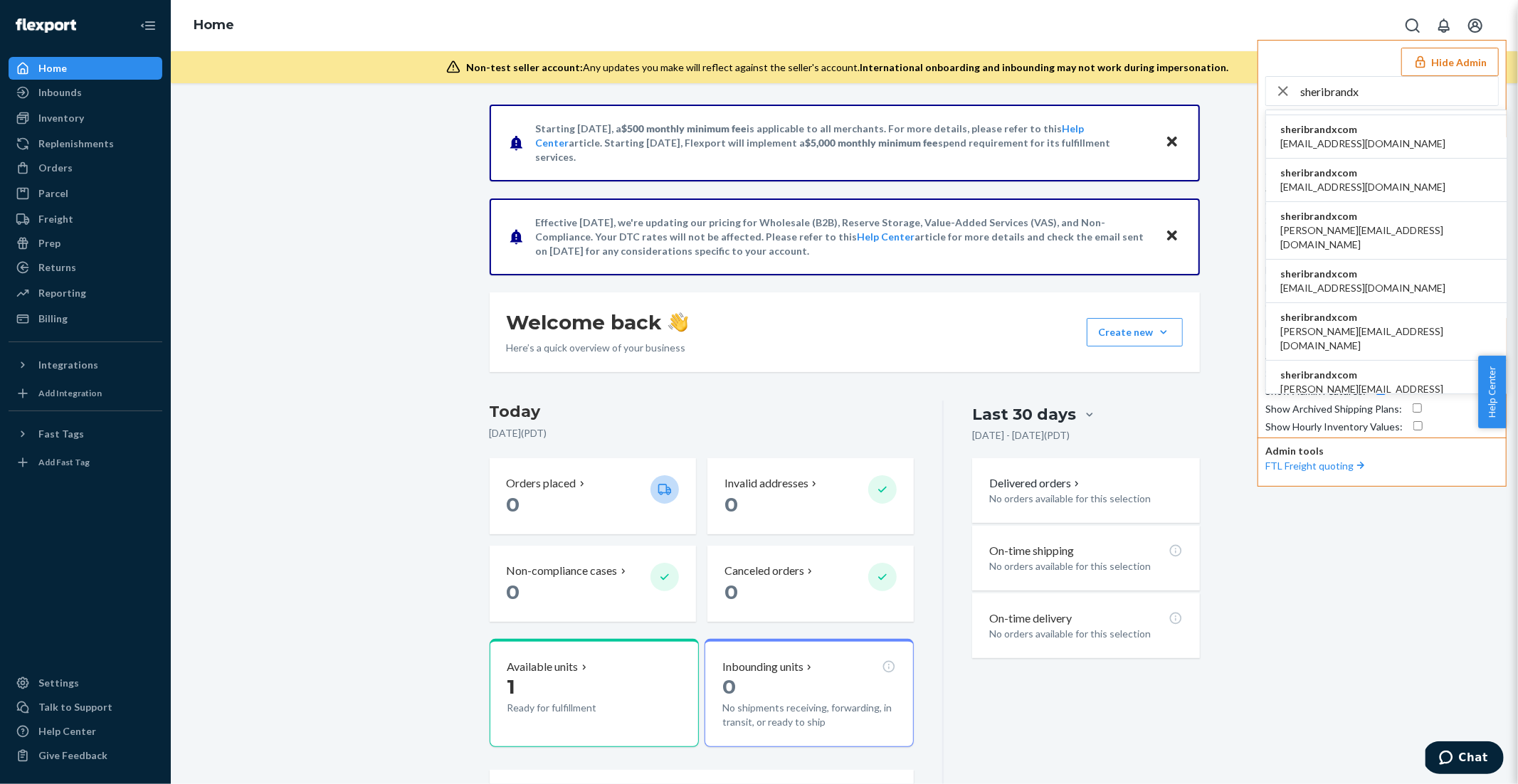
scroll to position [233, 0]
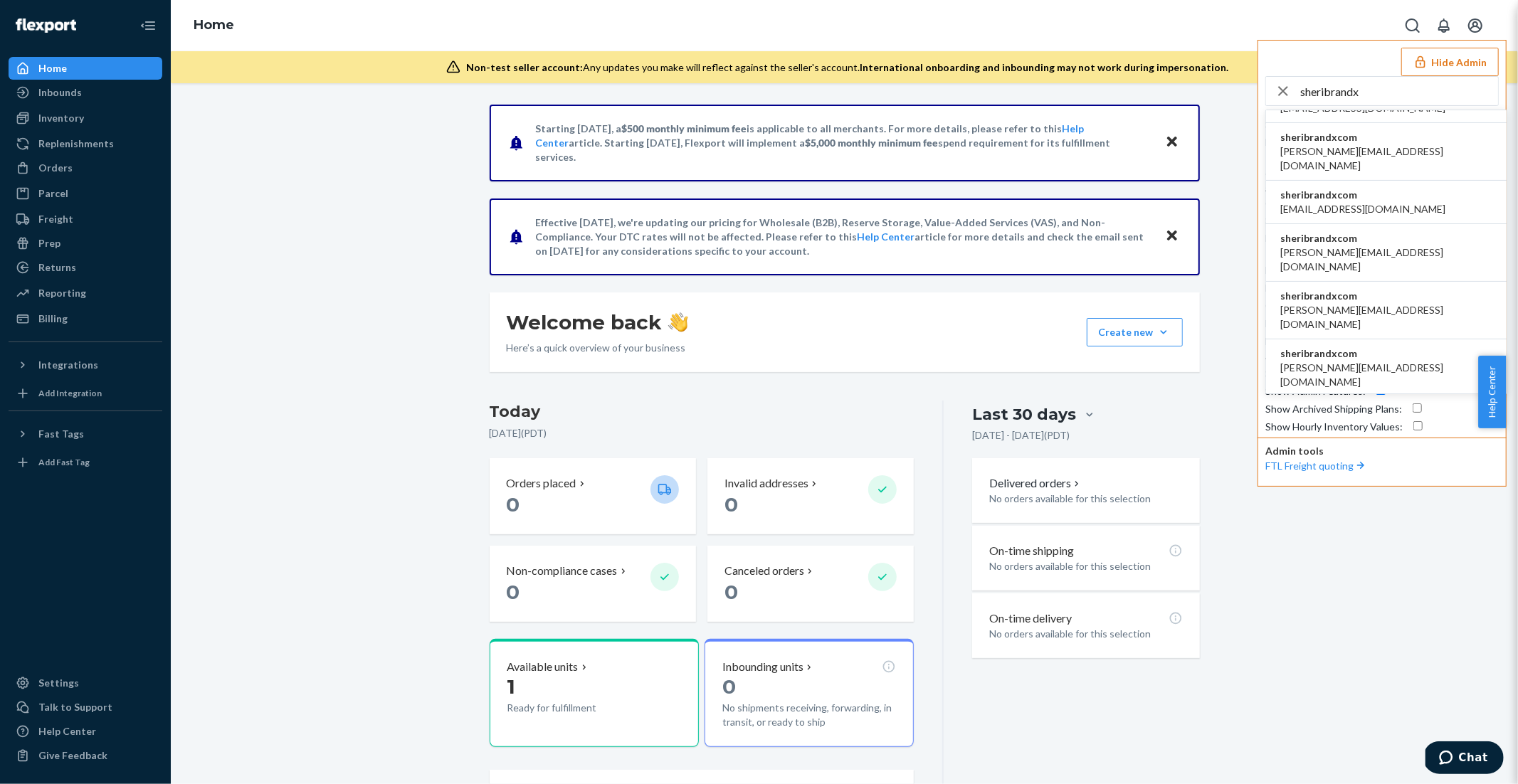
click at [1363, 455] on li "sheribrandxcom sheri@brandx.com" at bounding box center [1386, 483] width 241 height 58
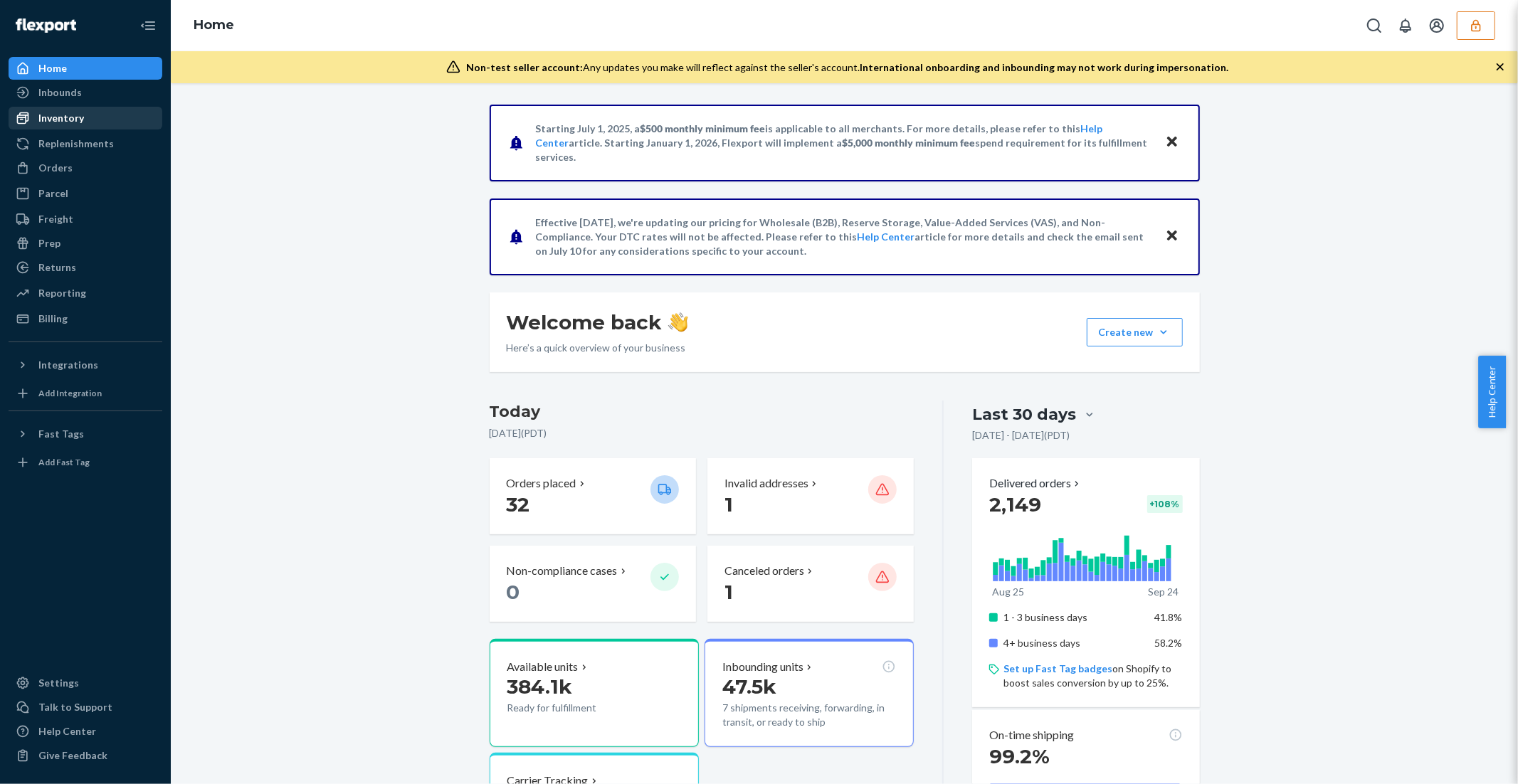
click at [57, 121] on div "Inventory" at bounding box center [61, 118] width 46 height 14
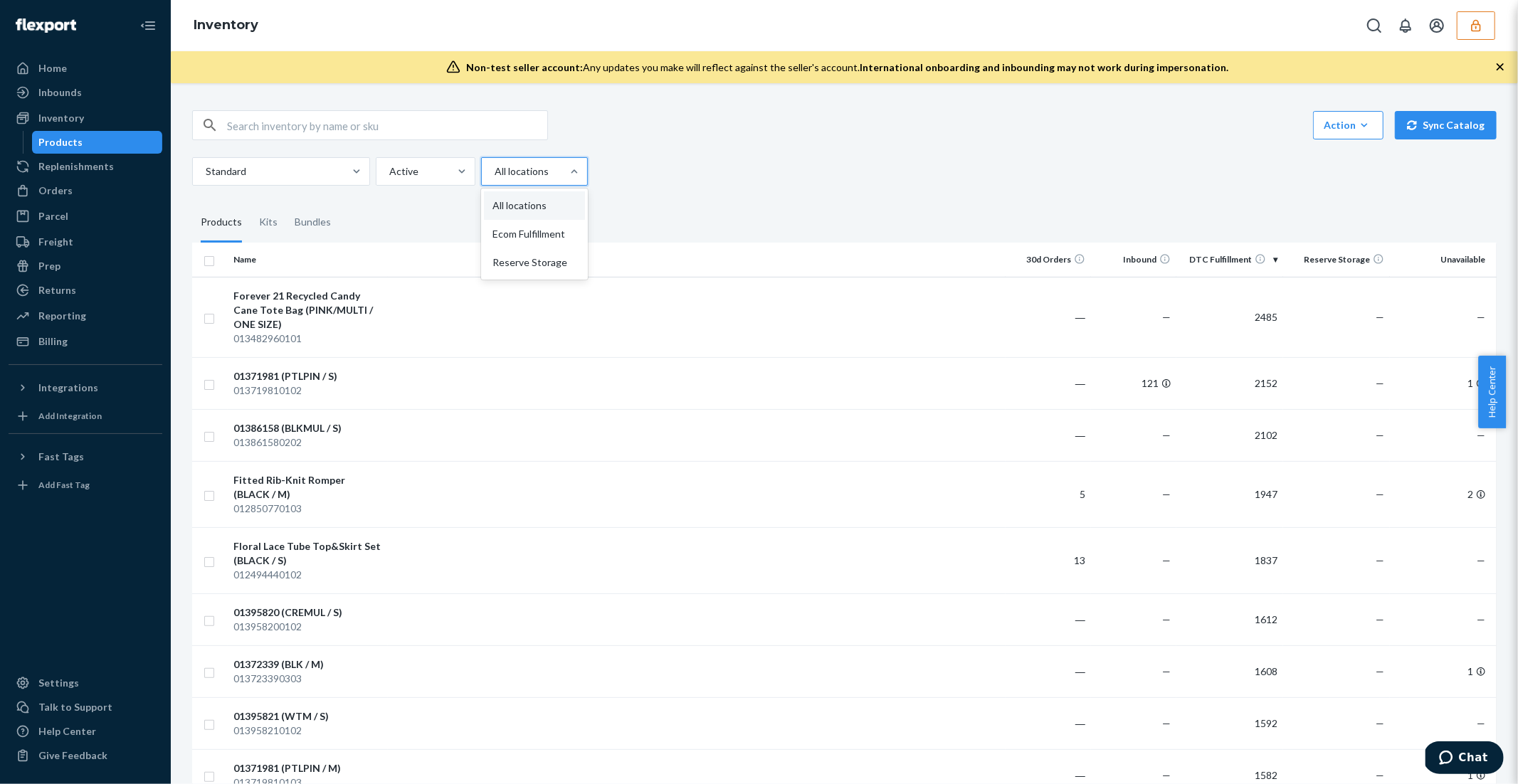
click at [532, 177] on div at bounding box center [533, 171] width 79 height 17
click at [494, 177] on input "option All locations focused, 1 of 3. 3 results available. Use Up and Down to c…" at bounding box center [494, 171] width 2 height 14
click at [563, 237] on div "Ecom Fulfillment" at bounding box center [534, 234] width 101 height 29
click at [494, 178] on input "option Ecom Fulfillment focused, 0 of 3. 3 results available. Use Up and Down t…" at bounding box center [494, 171] width 2 height 14
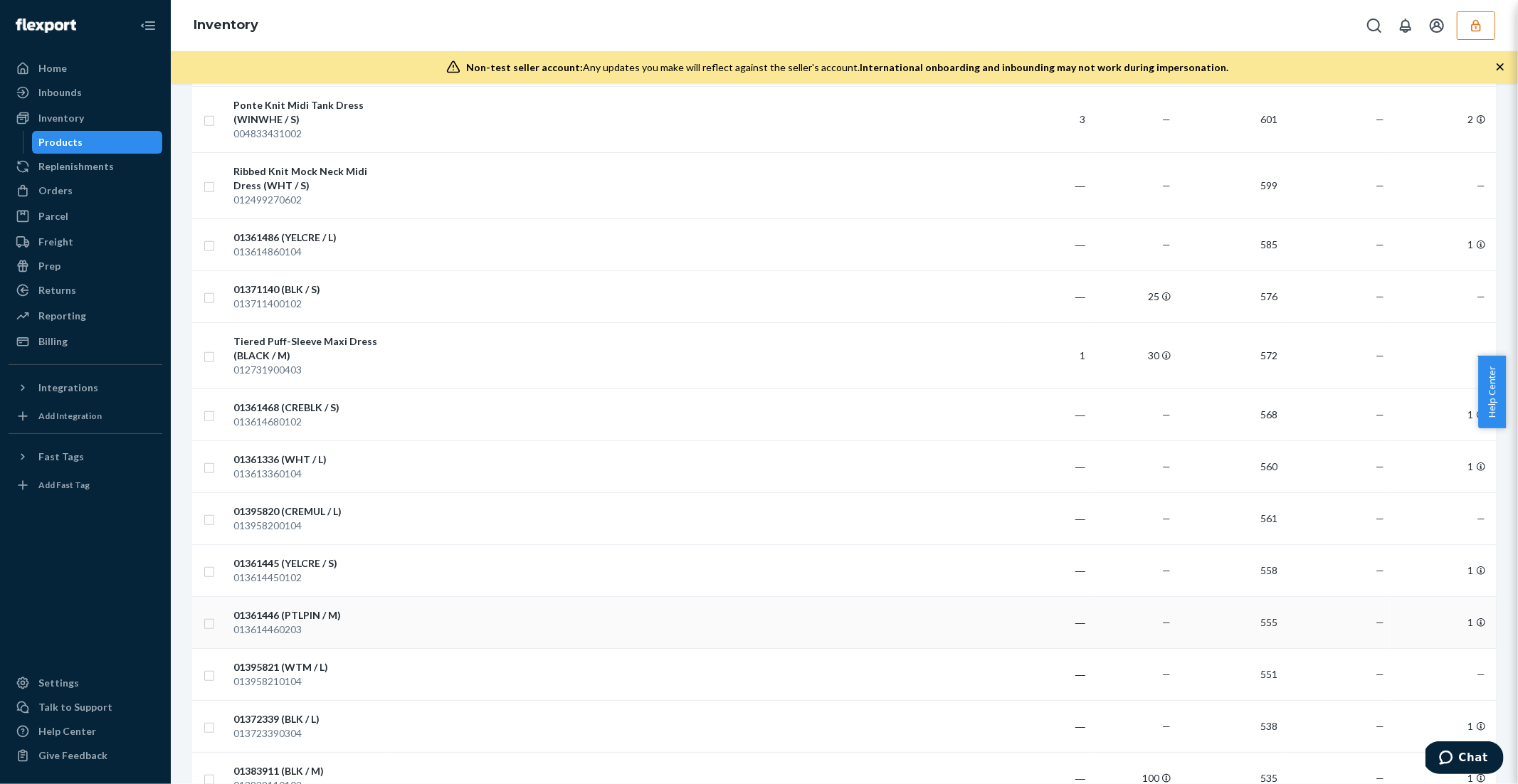
scroll to position [5323, 0]
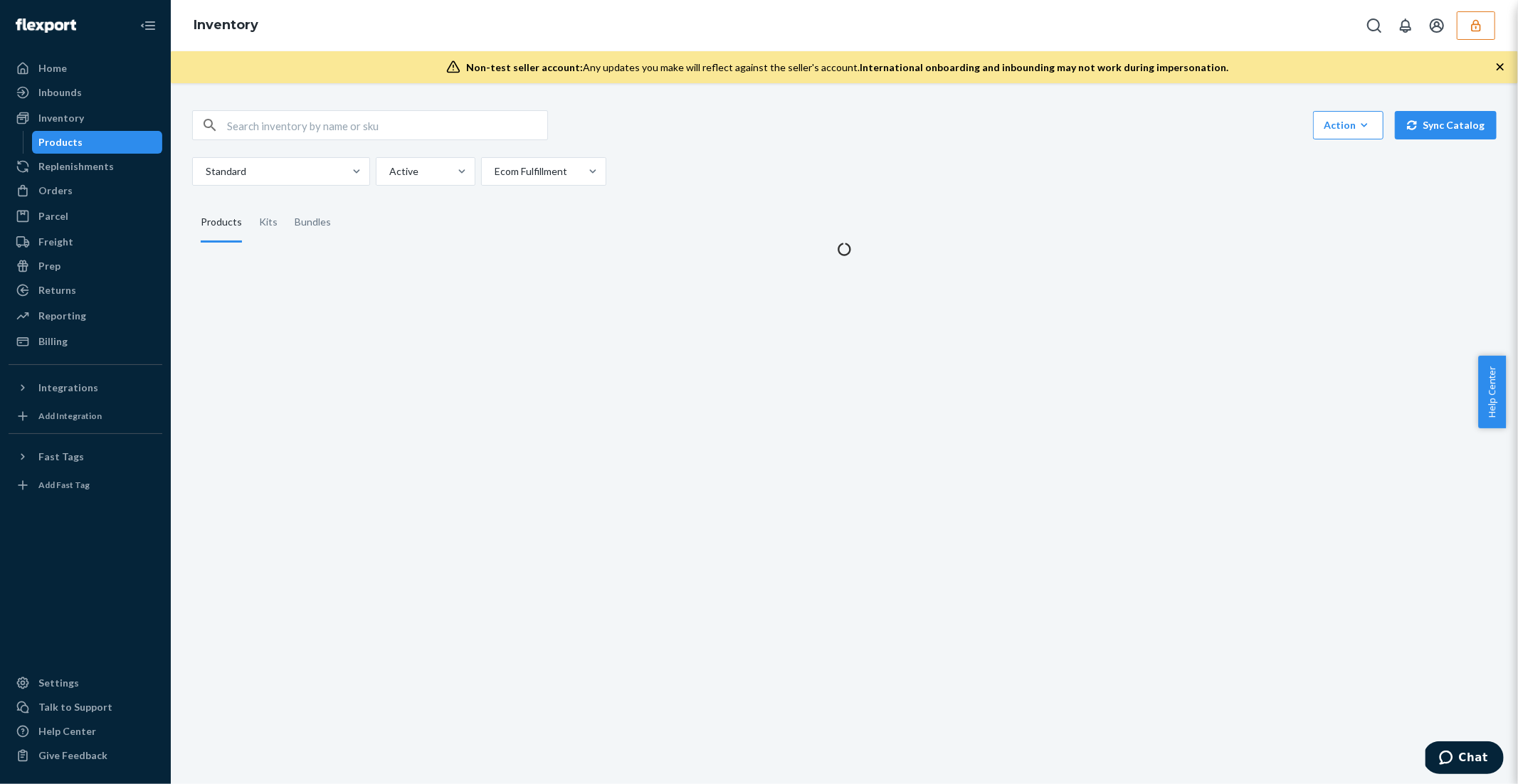
scroll to position [0, 0]
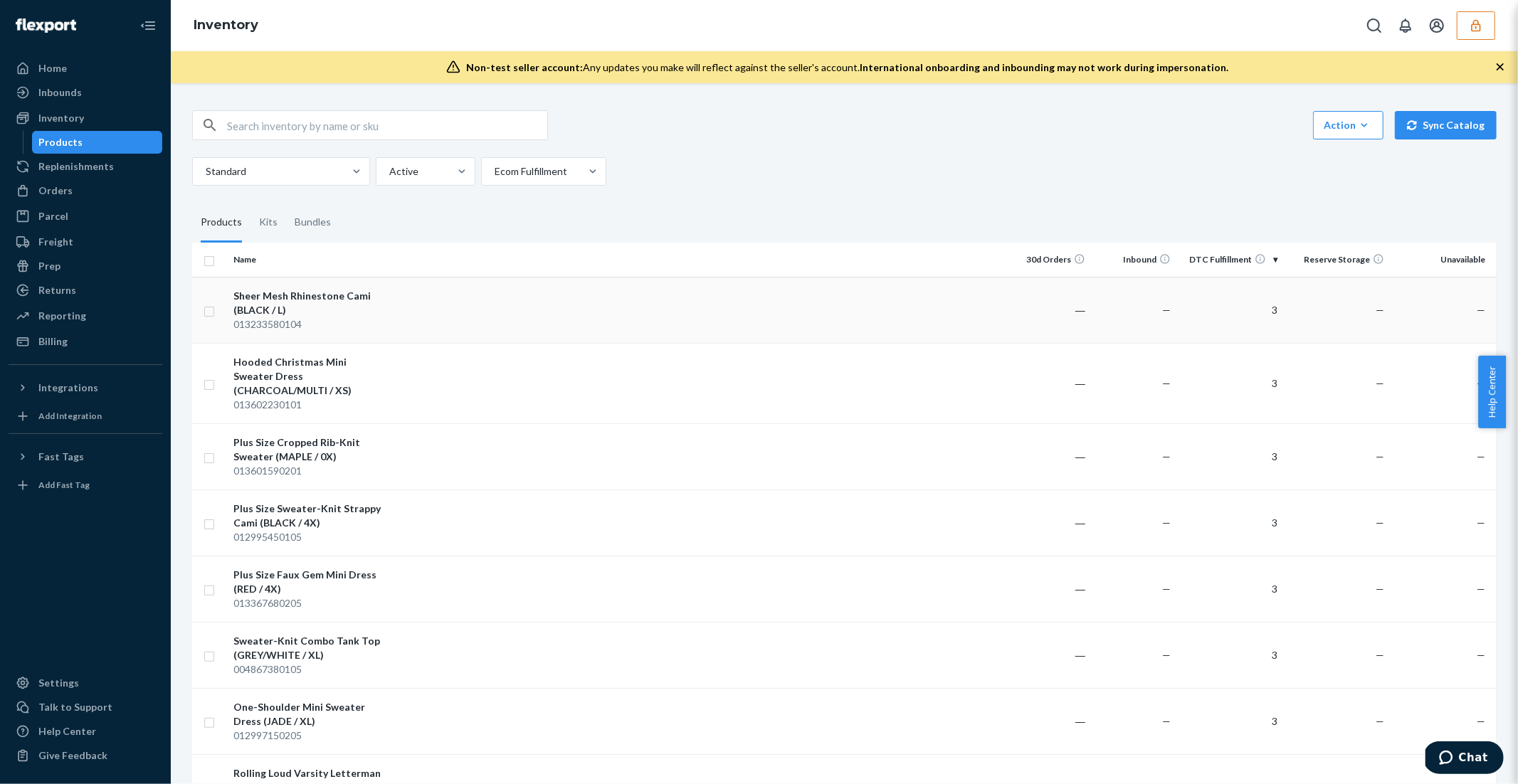
click at [306, 314] on div "Sheer Mesh Rhinestone Cami (BLACK / L)" at bounding box center [308, 303] width 149 height 29
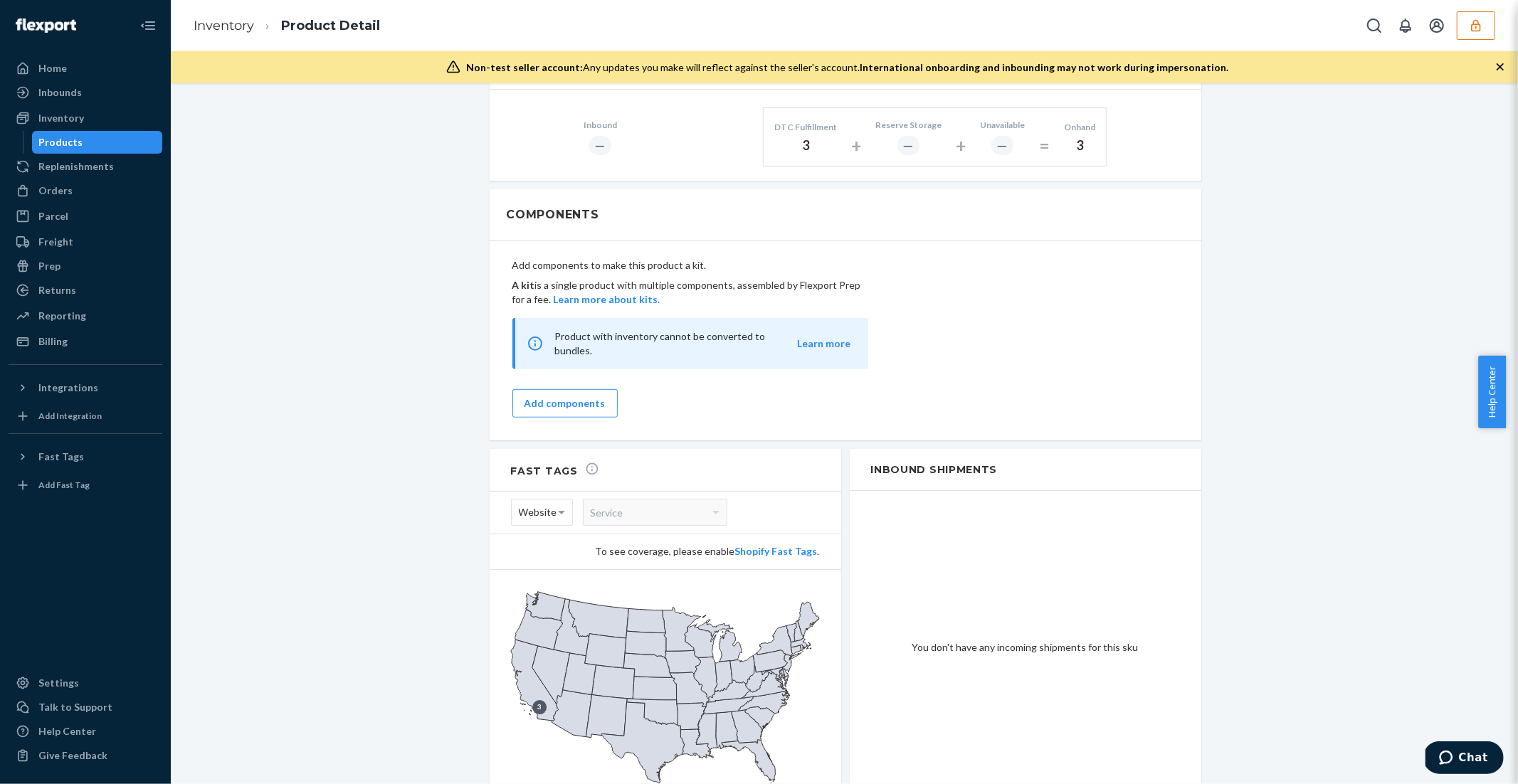
scroll to position [746, 0]
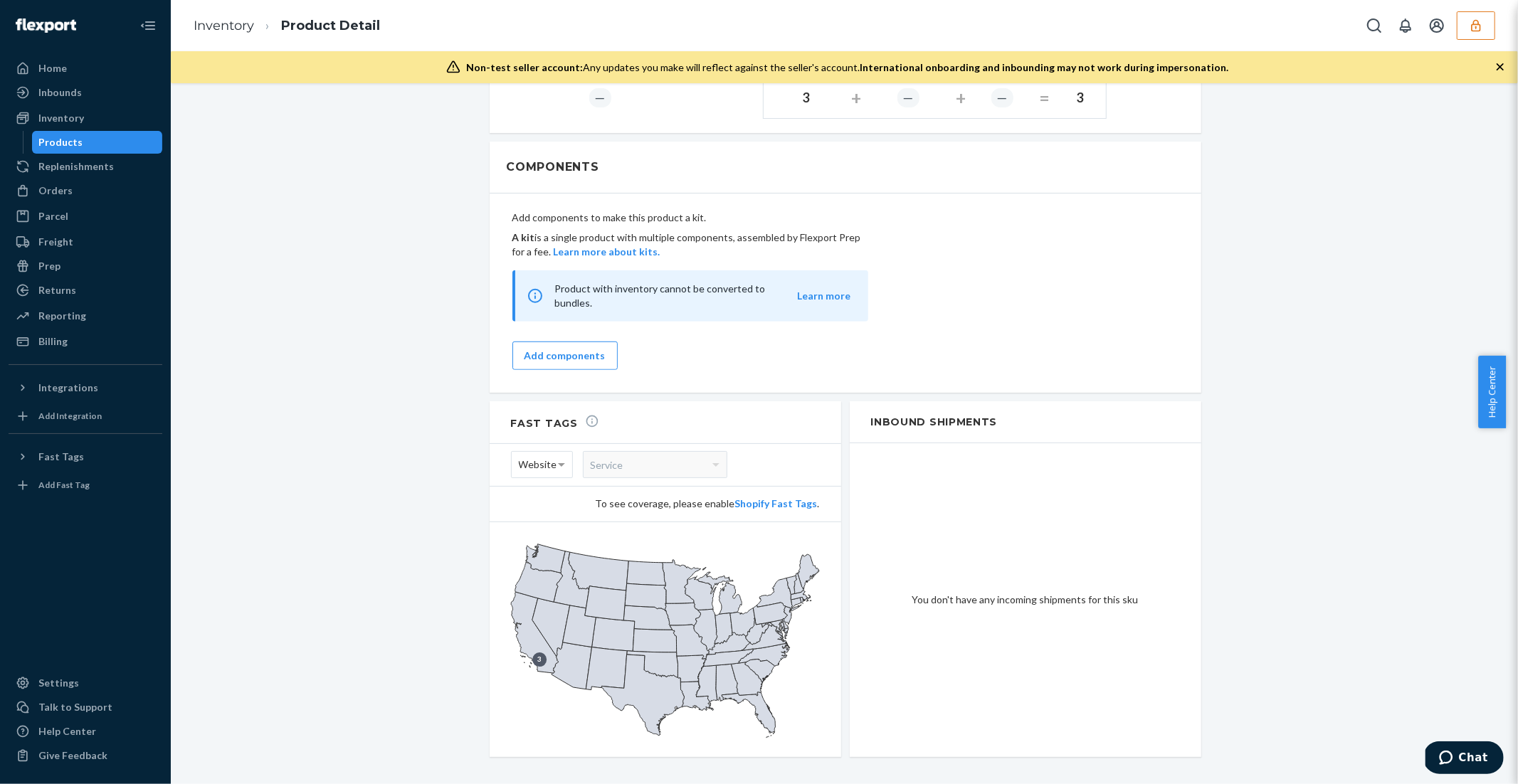
click at [1475, 30] on icon "button" at bounding box center [1475, 26] width 9 height 12
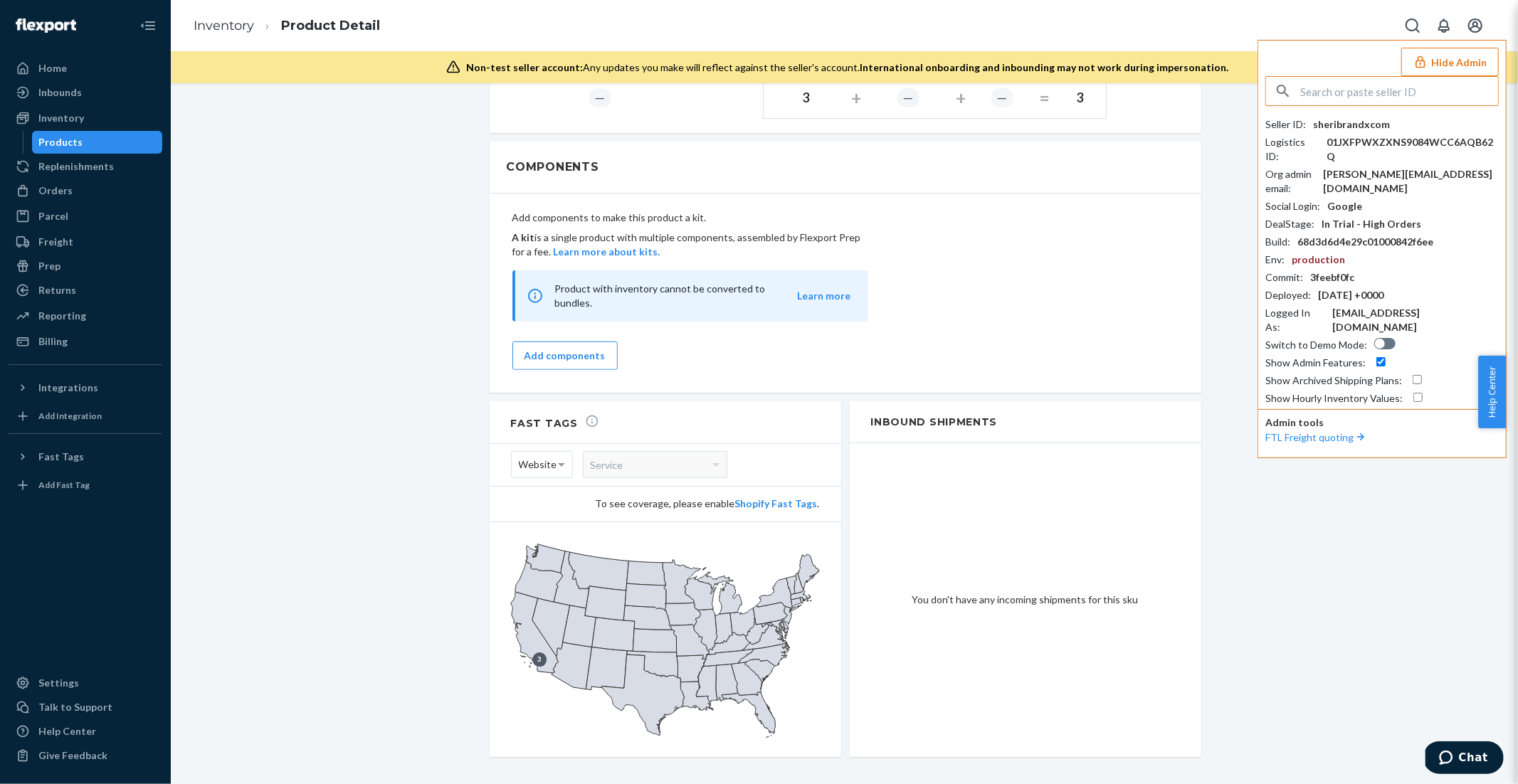
click at [328, 181] on div "Sheer Mesh Rhinestone Cami (BLACK / L) Actions Add components Hide Request remo…" at bounding box center [843, 79] width 1325 height 1440
click at [52, 69] on div "Home" at bounding box center [53, 69] width 29 height 14
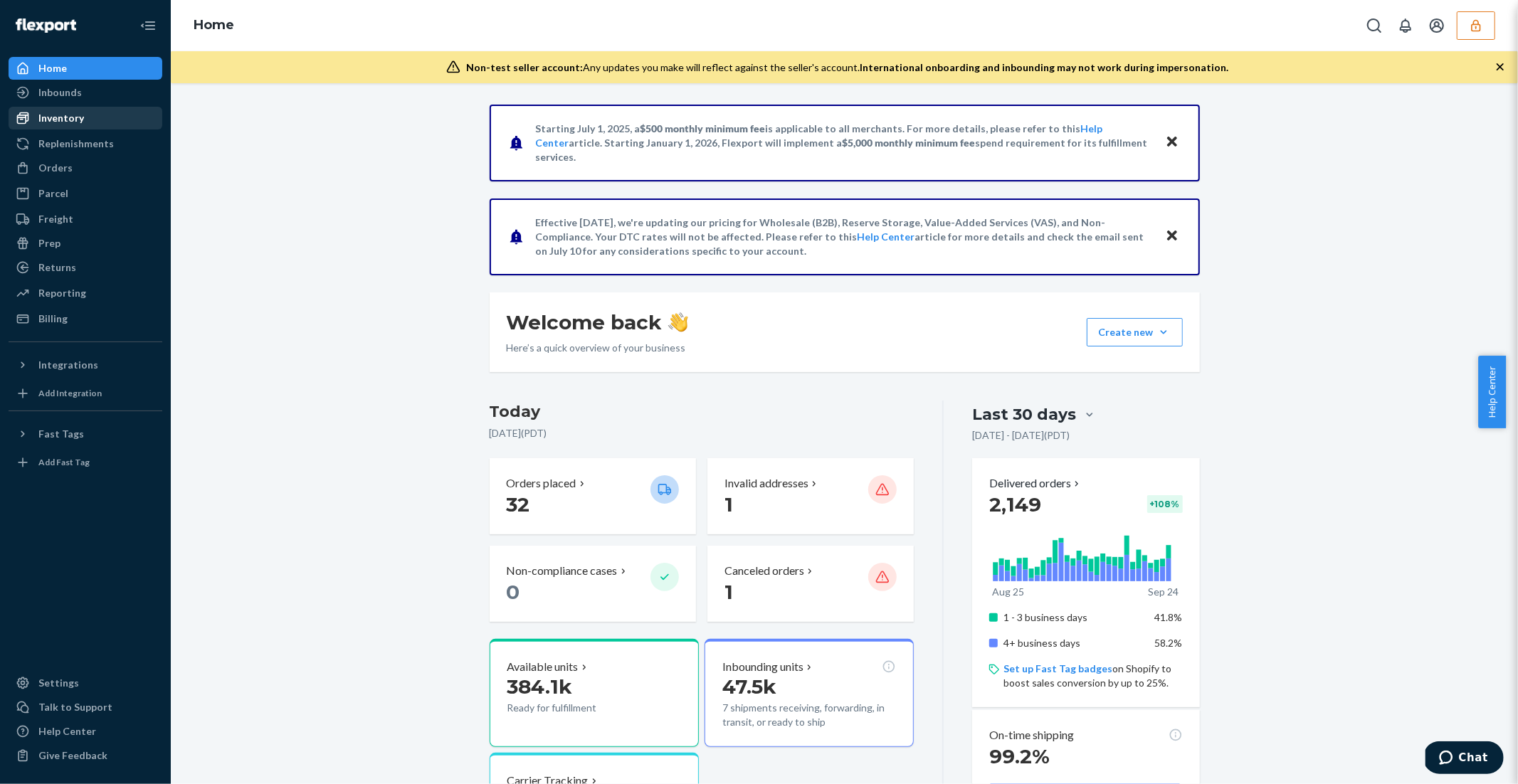
click at [82, 118] on div "Inventory" at bounding box center [85, 118] width 151 height 20
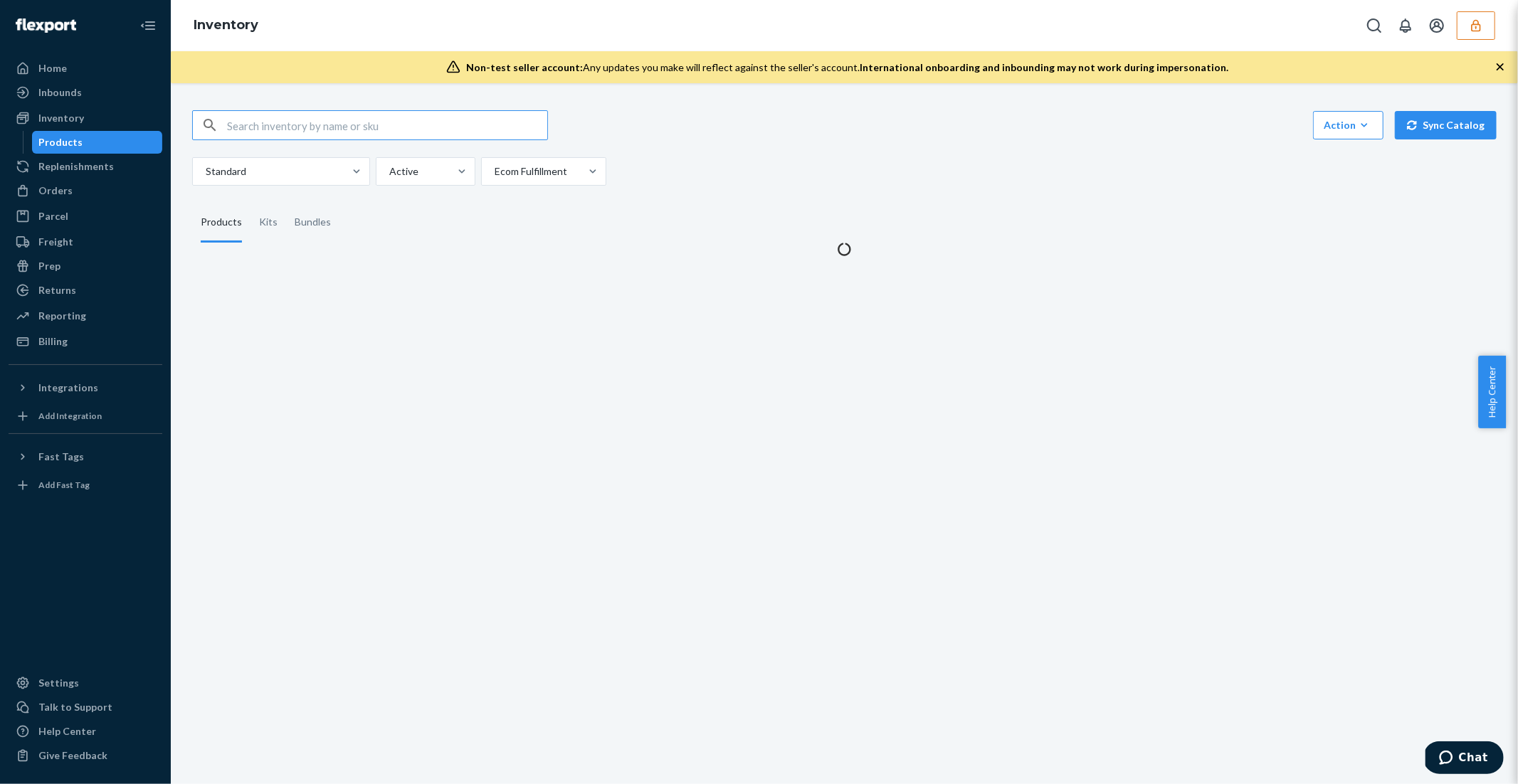
click at [332, 128] on input "text" at bounding box center [386, 125] width 320 height 29
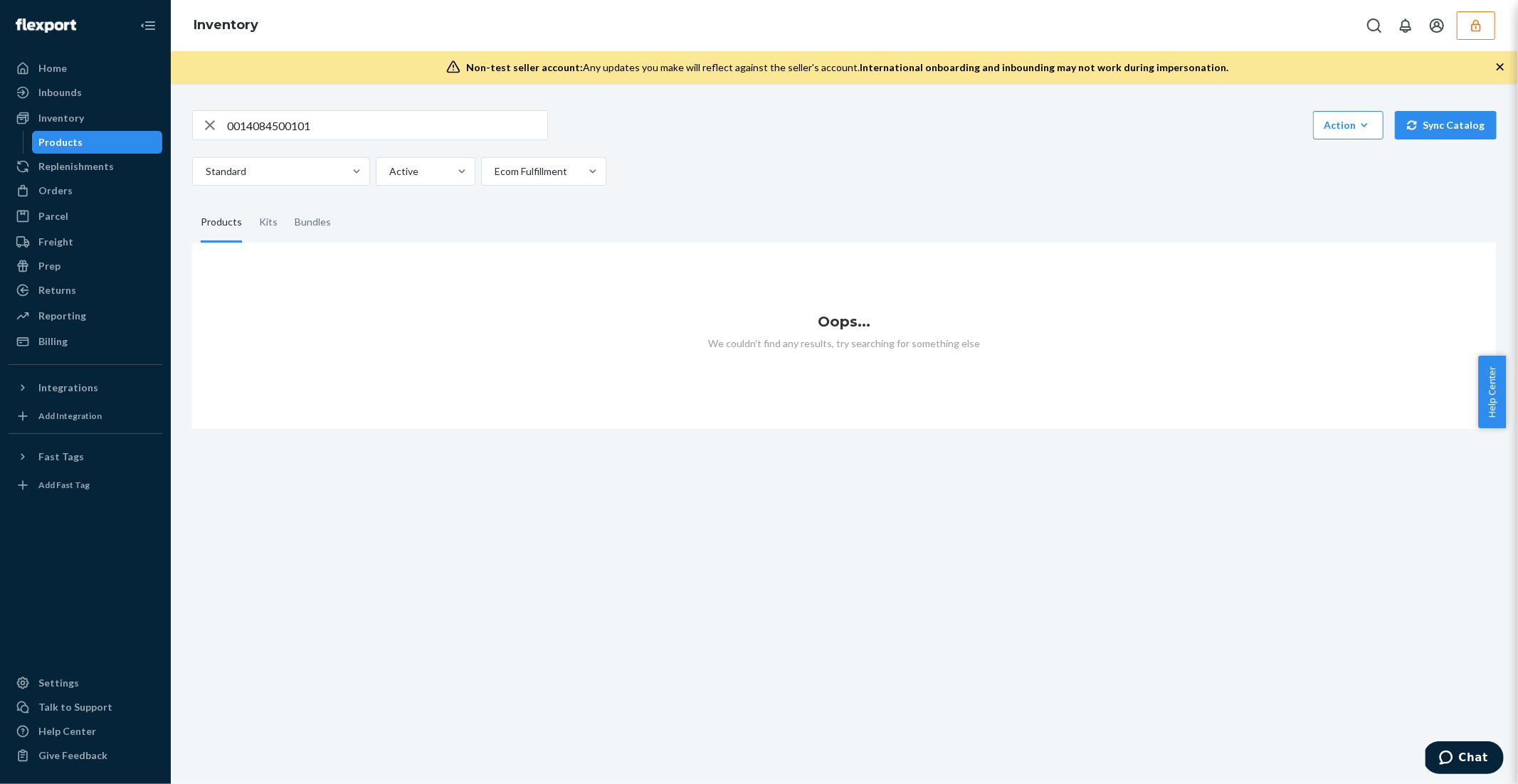
click at [241, 128] on input "0014084500101" at bounding box center [386, 125] width 320 height 29
click at [234, 127] on input "0014084500101" at bounding box center [386, 125] width 320 height 29
type input "014084500101"
click at [236, 127] on input "014084500101" at bounding box center [386, 125] width 320 height 29
click at [223, 127] on div "button" at bounding box center [210, 125] width 34 height 29
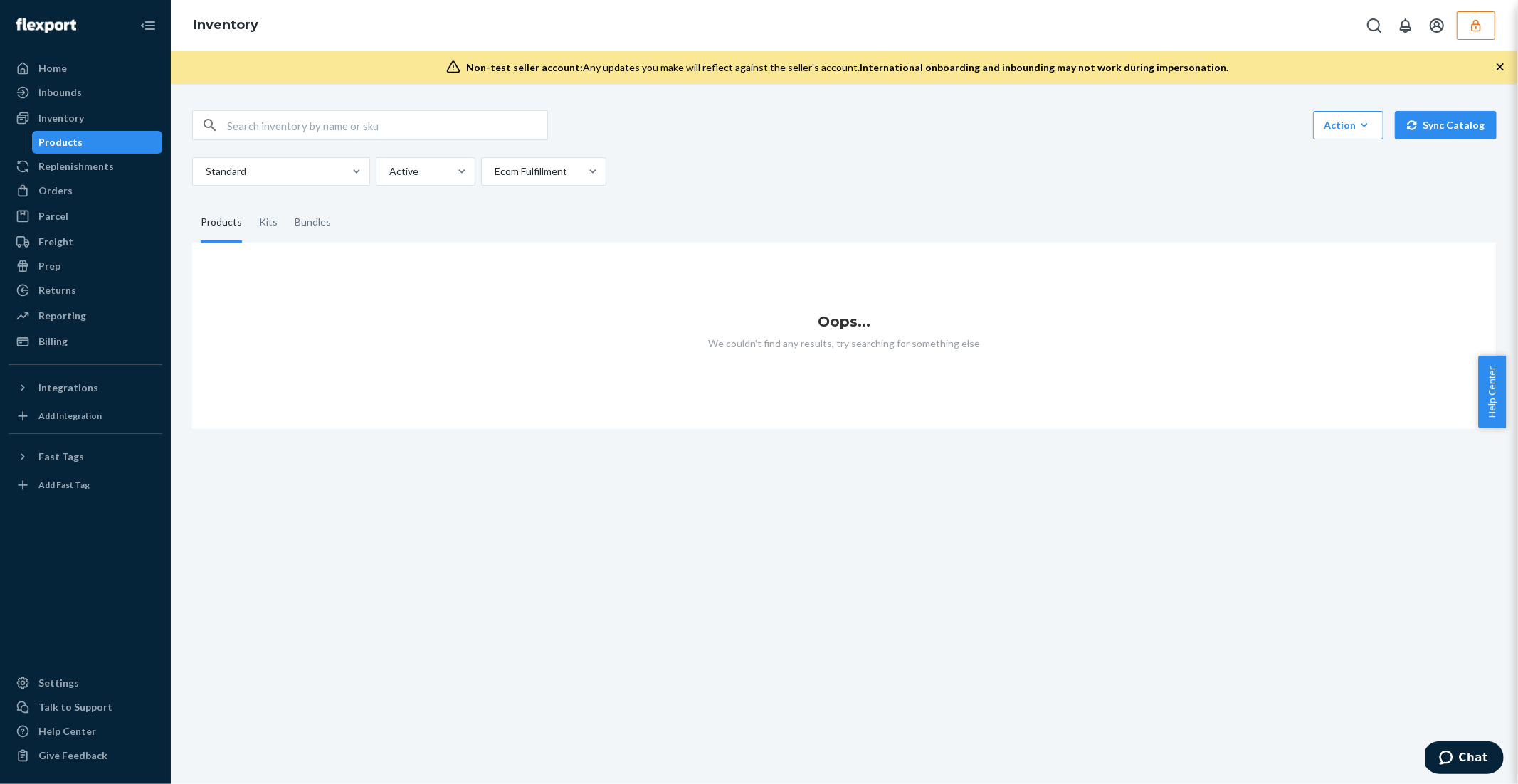
click at [247, 122] on input "text" at bounding box center [386, 125] width 320 height 29
type input "14084500101"
